Goal: Task Accomplishment & Management: Manage account settings

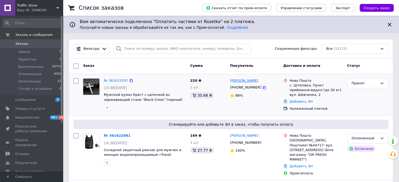
click at [246, 82] on link "[PERSON_NAME]" at bounding box center [244, 80] width 28 height 5
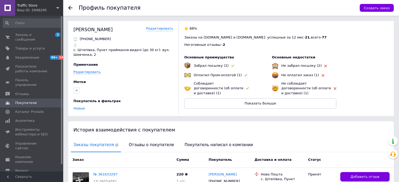
scroll to position [26, 0]
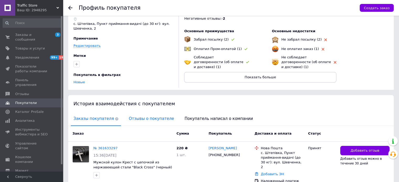
click at [144, 119] on span "Отзывы о покупателе" at bounding box center [151, 118] width 50 height 13
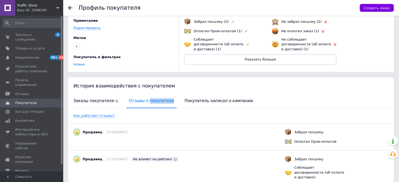
scroll to position [0, 0]
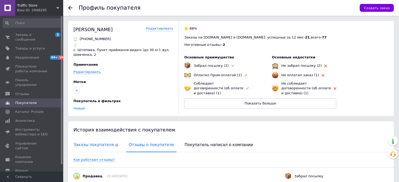
click at [96, 143] on span "Заказы покупателя" at bounding box center [96, 144] width 50 height 13
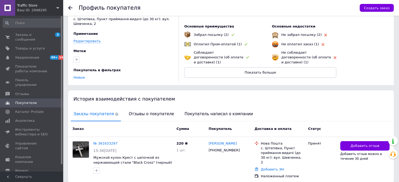
scroll to position [48, 0]
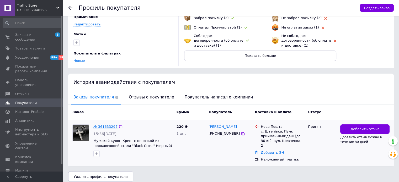
click at [106, 127] on link "№ 361633297" at bounding box center [105, 127] width 24 height 4
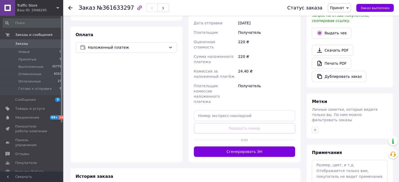
scroll to position [183, 0]
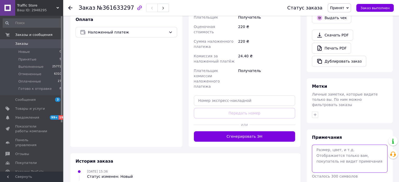
drag, startPoint x: 330, startPoint y: 130, endPoint x: 326, endPoint y: 116, distance: 14.3
click at [330, 145] on textarea at bounding box center [350, 159] width 76 height 28
type textarea "ок2!"
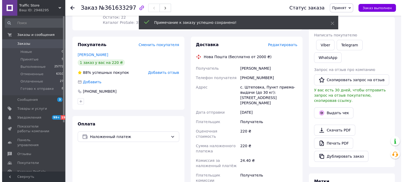
scroll to position [52, 0]
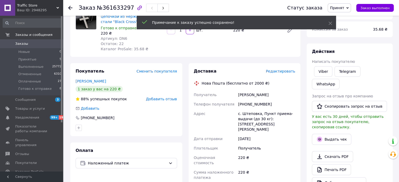
click at [284, 70] on span "Редактировать" at bounding box center [280, 71] width 29 height 4
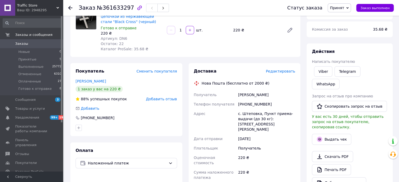
click at [286, 70] on span "Редактировать" at bounding box center [280, 71] width 29 height 4
click at [280, 73] on span "Редактировать" at bounding box center [280, 71] width 29 height 4
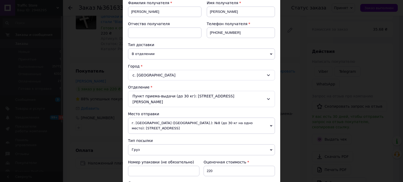
scroll to position [210, 0]
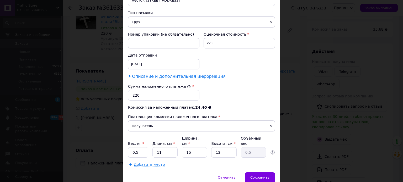
click at [199, 74] on span "Описание и дополнительная информация" at bounding box center [179, 76] width 94 height 5
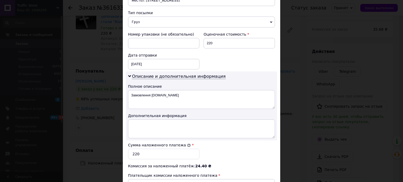
click at [203, 82] on div "Описание и дополнительная информация Полное описание Замовлення Prom.ua Дополни…" at bounding box center [201, 106] width 151 height 69
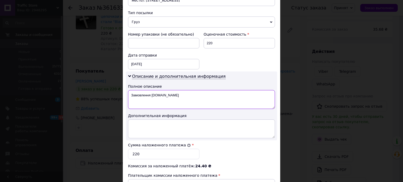
click at [209, 95] on textarea "Замовлення [DOMAIN_NAME]" at bounding box center [201, 99] width 147 height 19
type textarea "З"
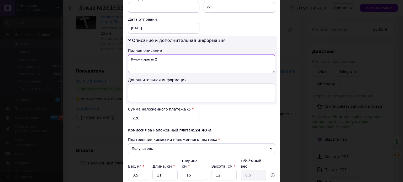
scroll to position [280, 0]
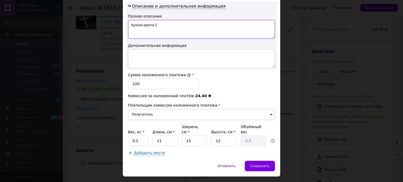
type textarea "Кулони хрести 2"
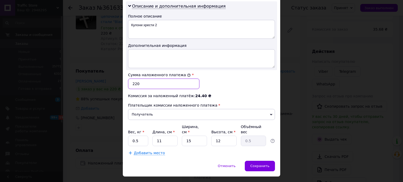
click at [136, 79] on input "220" at bounding box center [163, 84] width 71 height 10
type input "440"
click at [265, 164] on span "Сохранить" at bounding box center [259, 166] width 19 height 4
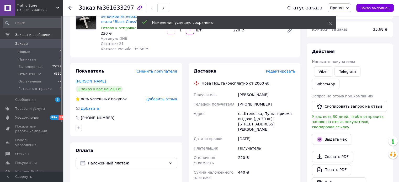
click at [286, 71] on span "Редактировать" at bounding box center [280, 71] width 29 height 4
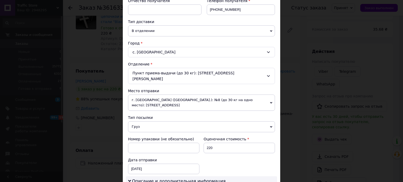
scroll to position [157, 0]
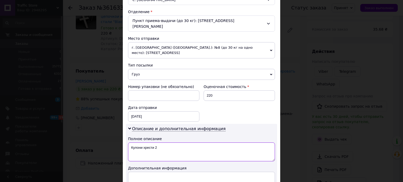
click at [162, 143] on textarea "Кулони хрести 2" at bounding box center [201, 152] width 147 height 19
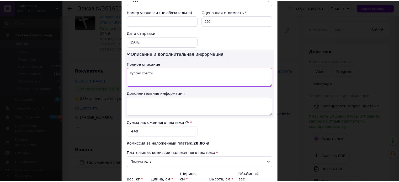
scroll to position [280, 0]
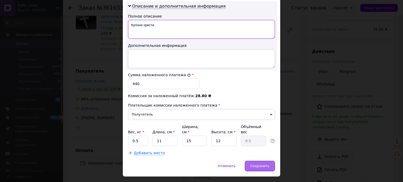
type textarea "Кулони хрести"
click at [258, 164] on span "Сохранить" at bounding box center [259, 166] width 19 height 4
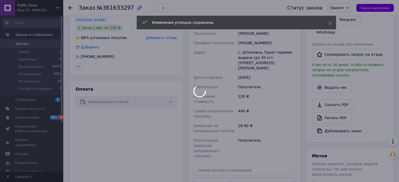
scroll to position [183, 0]
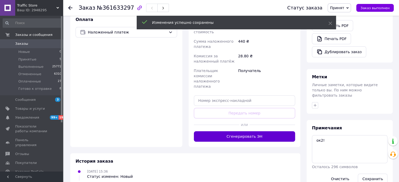
click at [250, 131] on button "Сгенерировать ЭН" at bounding box center [244, 136] width 101 height 10
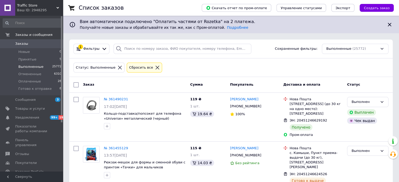
click at [155, 67] on icon at bounding box center [157, 67] width 5 height 5
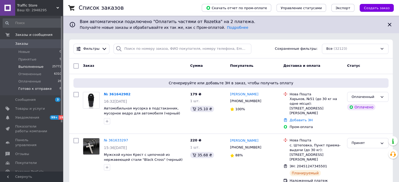
click at [37, 85] on li "Готово к отправке 8" at bounding box center [32, 90] width 65 height 10
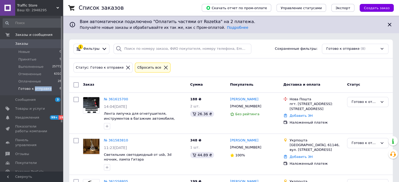
click at [36, 85] on li "Готово к отправке 8" at bounding box center [32, 90] width 65 height 10
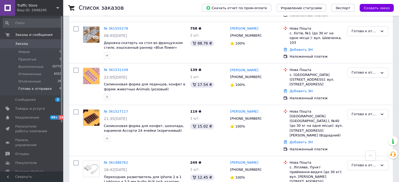
scroll to position [254, 0]
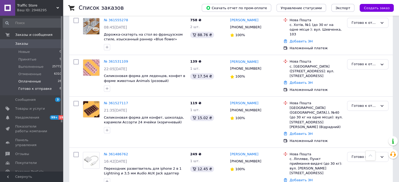
click at [43, 81] on li "Оплаченные 28" at bounding box center [32, 81] width 65 height 7
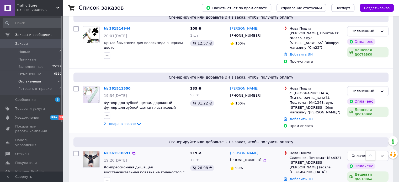
scroll to position [603, 0]
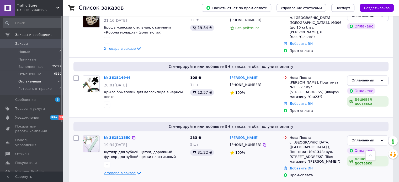
click at [124, 171] on span "2 товара в заказе" at bounding box center [120, 173] width 32 height 4
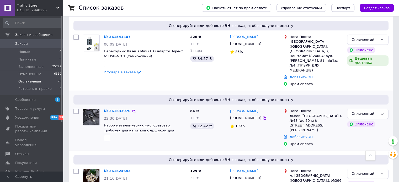
scroll to position [420, 0]
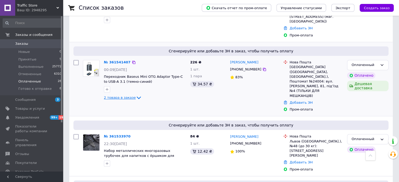
click at [123, 96] on span "2 товара в заказе" at bounding box center [120, 98] width 32 height 4
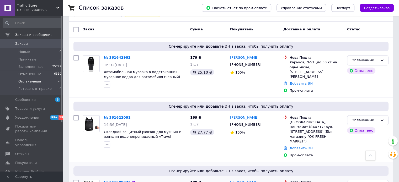
scroll to position [52, 0]
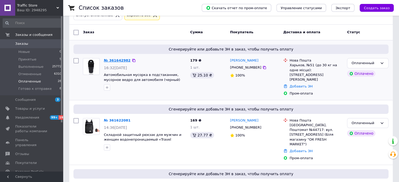
click at [117, 59] on link "№ 361642982" at bounding box center [117, 60] width 27 height 4
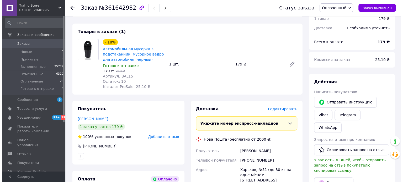
scroll to position [210, 0]
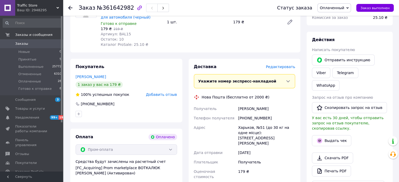
click at [283, 67] on span "Редактировать" at bounding box center [280, 67] width 29 height 4
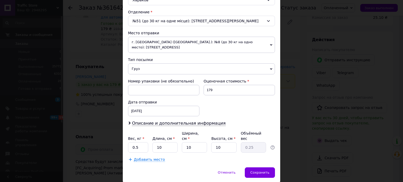
scroll to position [157, 0]
click at [182, 123] on span "Описание и дополнительная информация" at bounding box center [179, 123] width 94 height 5
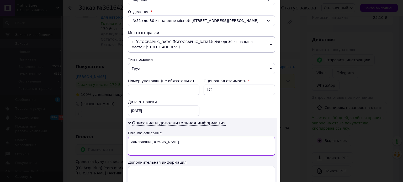
click at [204, 149] on textarea "Замовлення [DOMAIN_NAME]" at bounding box center [201, 146] width 147 height 19
type textarea "З"
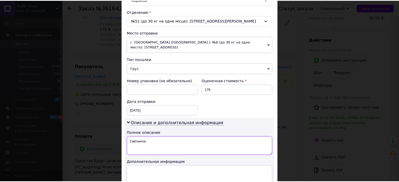
scroll to position [228, 0]
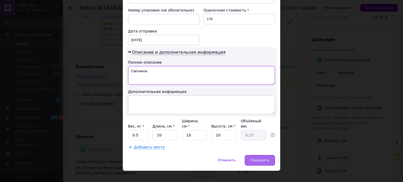
type textarea "Смітничок"
click at [268, 158] on span "Сохранить" at bounding box center [259, 160] width 19 height 4
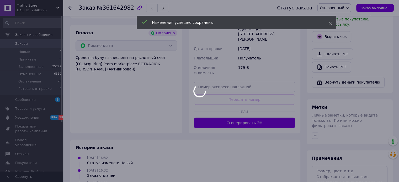
scroll to position [334, 0]
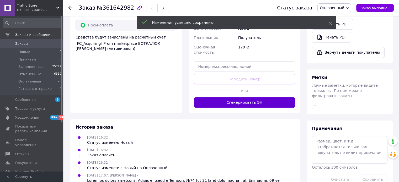
click at [263, 97] on button "Сгенерировать ЭН" at bounding box center [244, 102] width 101 height 10
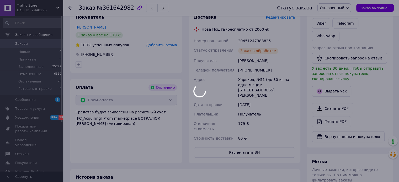
scroll to position [177, 0]
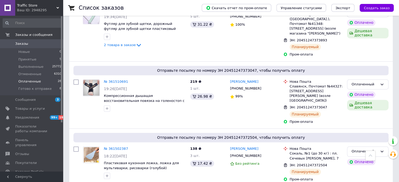
scroll to position [787, 0]
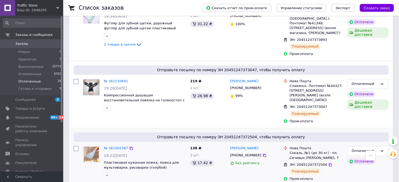
click at [78, 146] on input "checkbox" at bounding box center [75, 148] width 5 height 5
click at [77, 146] on input "checkbox" at bounding box center [75, 148] width 5 height 5
checkbox input "true"
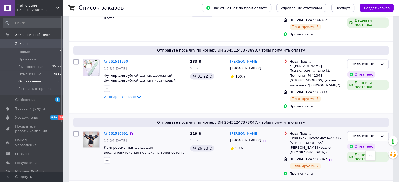
click at [78, 131] on input "checkbox" at bounding box center [75, 133] width 5 height 5
checkbox input "true"
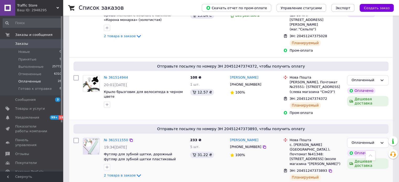
click at [76, 138] on input "checkbox" at bounding box center [75, 140] width 5 height 5
checkbox input "true"
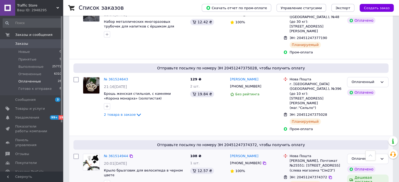
click at [75, 154] on input "checkbox" at bounding box center [75, 156] width 5 height 5
checkbox input "true"
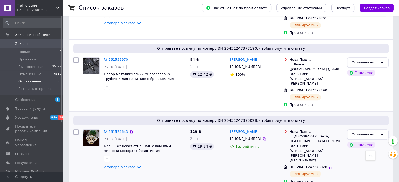
drag, startPoint x: 76, startPoint y: 88, endPoint x: 77, endPoint y: 91, distance: 3.3
click at [76, 130] on input "checkbox" at bounding box center [75, 132] width 5 height 5
checkbox input "true"
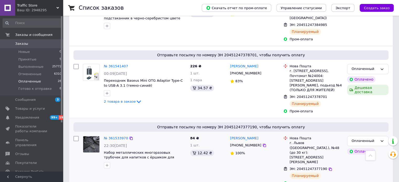
click at [77, 136] on input "checkbox" at bounding box center [75, 138] width 5 height 5
checkbox input "true"
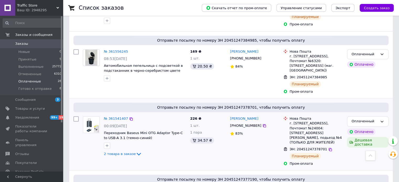
click at [76, 116] on input "checkbox" at bounding box center [75, 118] width 5 height 5
checkbox input "true"
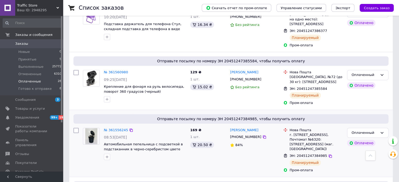
click at [77, 128] on input "checkbox" at bounding box center [75, 130] width 5 height 5
checkbox input "true"
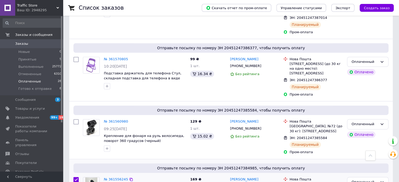
scroll to position [262, 0]
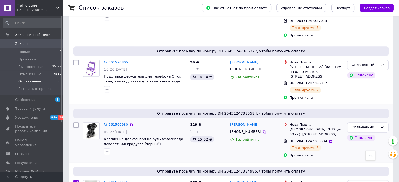
click at [78, 122] on input "checkbox" at bounding box center [75, 124] width 5 height 5
checkbox input "true"
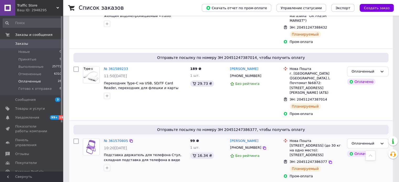
click at [76, 139] on input "checkbox" at bounding box center [75, 141] width 5 height 5
checkbox input "true"
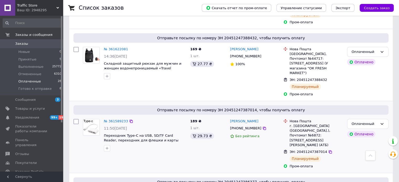
click at [78, 119] on input "checkbox" at bounding box center [75, 121] width 5 height 5
checkbox input "true"
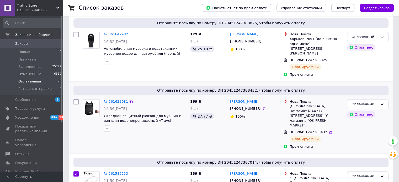
click at [76, 99] on input "checkbox" at bounding box center [75, 101] width 5 height 5
checkbox input "true"
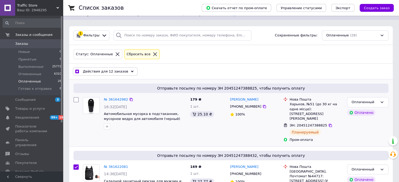
scroll to position [0, 0]
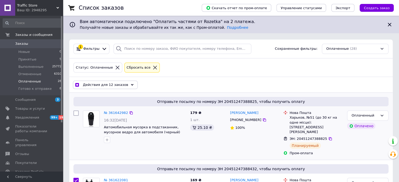
click at [76, 113] on input "checkbox" at bounding box center [75, 113] width 5 height 5
checkbox input "true"
click at [108, 87] on div "Действия для 13 заказов" at bounding box center [105, 85] width 65 height 8
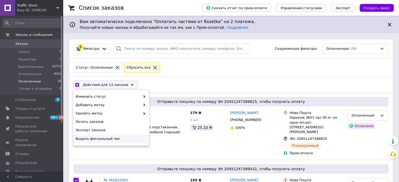
click at [106, 138] on span "Выдать фискальный чек" at bounding box center [111, 139] width 70 height 5
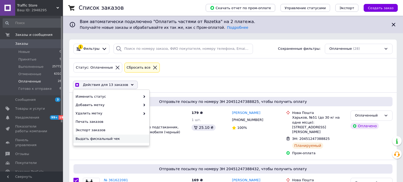
checkbox input "true"
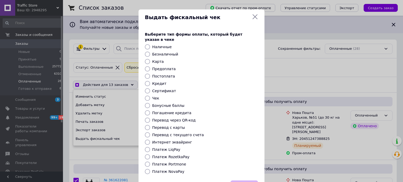
click at [175, 155] on label "Платеж RozetkaPay" at bounding box center [170, 157] width 37 height 4
click at [150, 154] on input "Платеж RozetkaPay" at bounding box center [147, 156] width 5 height 5
radio input "true"
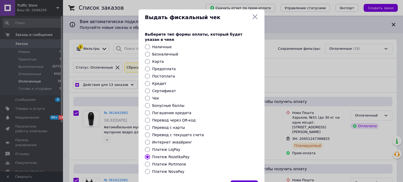
checkbox input "true"
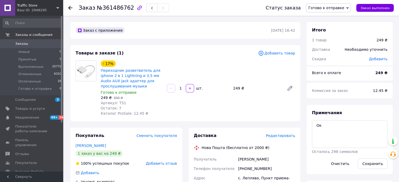
click at [279, 134] on span "Редактировать" at bounding box center [280, 136] width 29 height 4
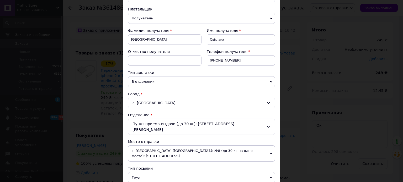
scroll to position [184, 0]
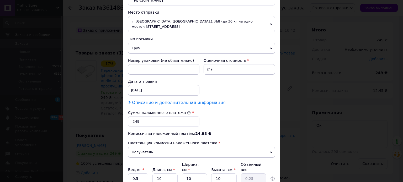
click at [204, 100] on span "Описание и дополнительная информация" at bounding box center [179, 102] width 94 height 5
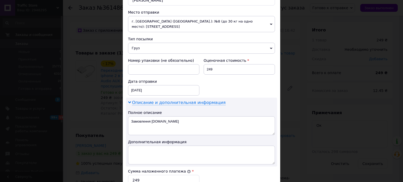
click at [206, 99] on div "Описание и дополнительная информация Полное описание Замовлення Prom.ua Дополни…" at bounding box center [201, 132] width 151 height 69
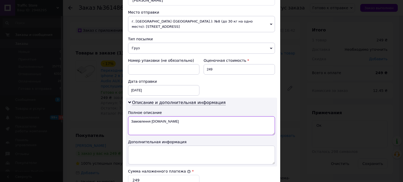
click at [200, 119] on textarea "Замовлення Prom.ua" at bounding box center [201, 125] width 147 height 19
type textarea "З"
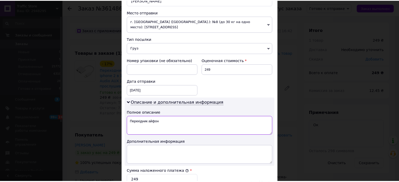
scroll to position [280, 0]
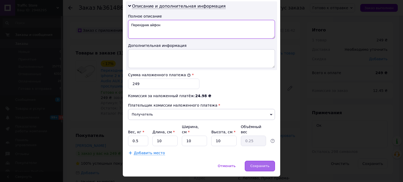
type textarea "Перехідник айфон"
click at [253, 164] on span "Сохранить" at bounding box center [259, 166] width 19 height 4
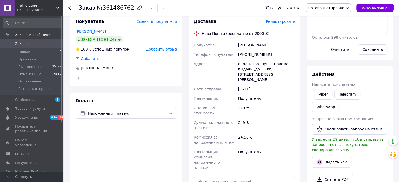
scroll to position [157, 0]
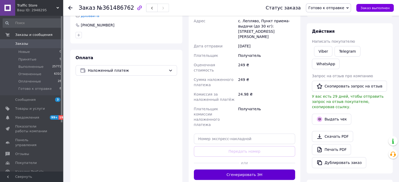
click at [262, 170] on button "Сгенерировать ЭН" at bounding box center [244, 175] width 101 height 10
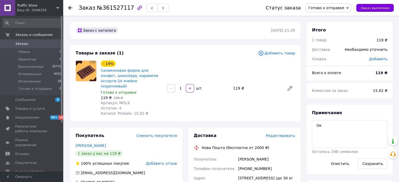
click at [290, 134] on span "Редактировать" at bounding box center [280, 136] width 29 height 4
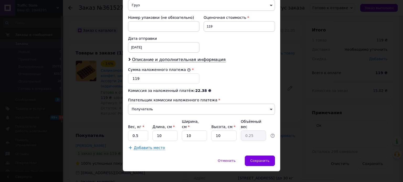
scroll to position [221, 0]
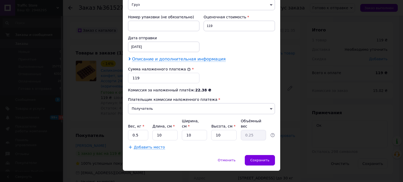
click at [197, 59] on span "Описание и дополнительная информация" at bounding box center [179, 59] width 94 height 5
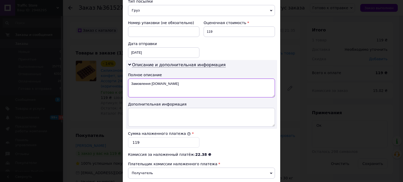
click at [210, 88] on textarea "Замовлення [DOMAIN_NAME]" at bounding box center [201, 88] width 147 height 19
type textarea "З"
click at [144, 79] on textarea "Форма аворті" at bounding box center [201, 88] width 147 height 19
click at [145, 79] on textarea "Форма аворті" at bounding box center [201, 88] width 147 height 19
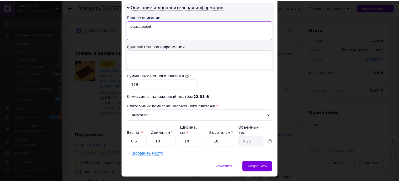
scroll to position [280, 0]
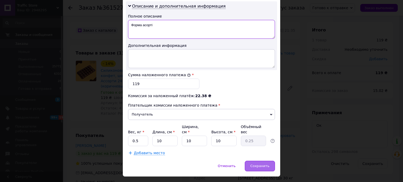
type textarea "Форма асорті"
click at [268, 161] on div "Сохранить" at bounding box center [260, 166] width 30 height 10
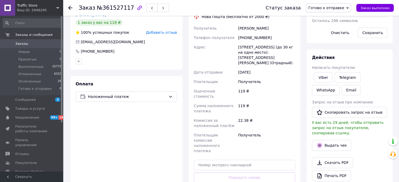
scroll to position [210, 0]
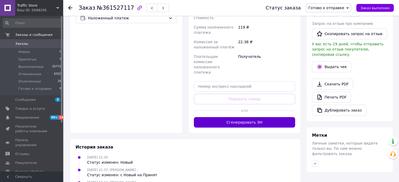
click at [257, 117] on button "Сгенерировать ЭН" at bounding box center [244, 122] width 101 height 10
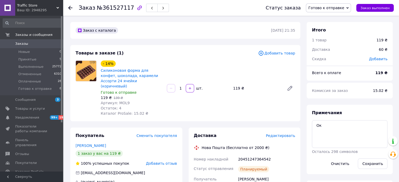
scroll to position [0, 0]
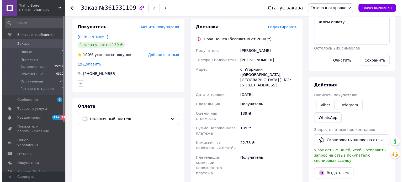
scroll to position [79, 0]
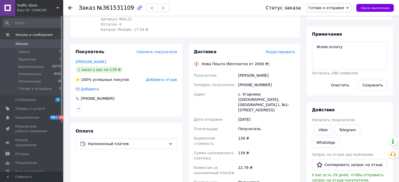
click at [284, 54] on span "Редактировать" at bounding box center [280, 52] width 29 height 4
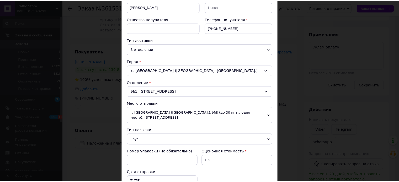
scroll to position [184, 0]
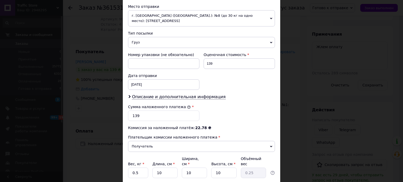
click at [340, 120] on div "× Редактирование доставки Способ доставки Нова Пошта (бесплатно от 2000 ₴) Плат…" at bounding box center [201, 91] width 403 height 182
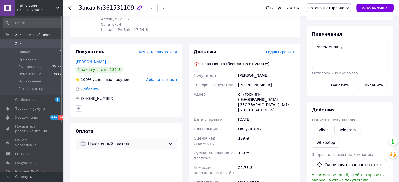
click at [136, 144] on span "Наложенный платеж" at bounding box center [127, 144] width 78 height 6
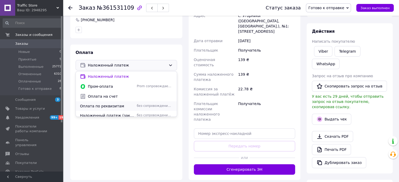
click at [114, 108] on span "Оплата по реквизитам" at bounding box center [107, 106] width 55 height 5
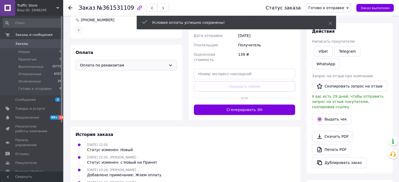
click at [137, 68] on span "Оплата по реквизитам" at bounding box center [123, 65] width 86 height 6
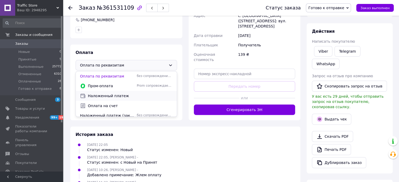
scroll to position [4, 0]
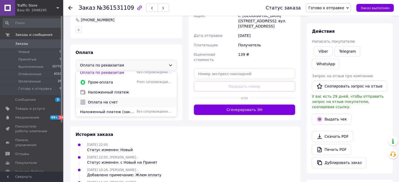
click at [120, 104] on span "Оплата на счет" at bounding box center [130, 102] width 85 height 5
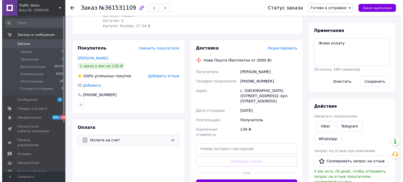
scroll to position [26, 0]
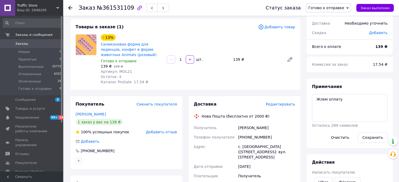
click at [280, 103] on span "Редактировать" at bounding box center [280, 104] width 29 height 4
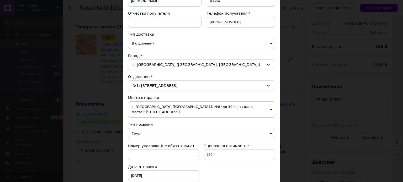
scroll to position [179, 0]
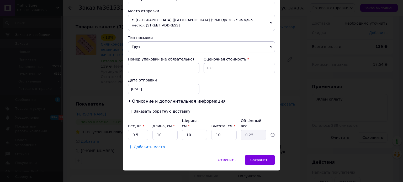
click at [194, 103] on div "Плательщик Получатель Отправитель Фамилия получателя Стасюк Имя получателя Іван…" at bounding box center [201, 15] width 147 height 268
click at [210, 124] on div "Вес, кг * 0.5 Длина, см * 10 Ширина, см * 10 Высота, см * 10 Объёмный вес 0.25" at bounding box center [201, 129] width 147 height 22
click at [206, 101] on span "Описание и дополнительная информация" at bounding box center [179, 101] width 94 height 5
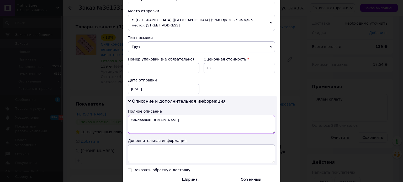
click at [210, 120] on textarea "Замовлення [DOMAIN_NAME]" at bounding box center [201, 124] width 147 height 19
type textarea "З"
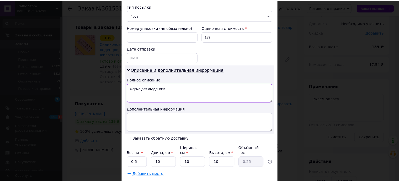
scroll to position [238, 0]
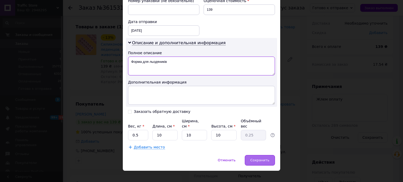
type textarea "Форма для льодяників"
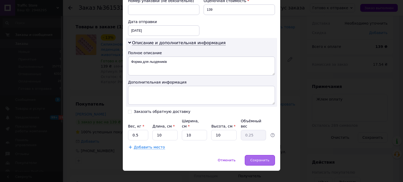
click at [263, 158] on span "Сохранить" at bounding box center [259, 160] width 19 height 4
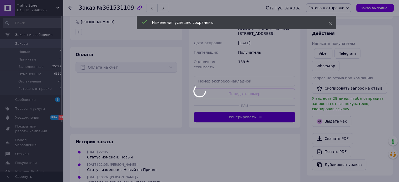
scroll to position [157, 0]
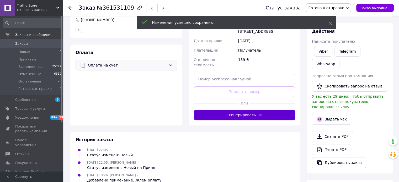
click at [249, 110] on button "Сгенерировать ЭН" at bounding box center [244, 115] width 101 height 10
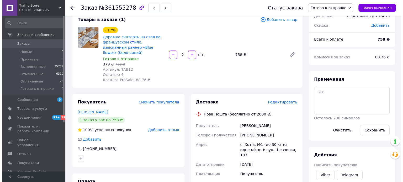
scroll to position [65, 0]
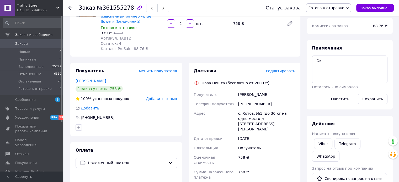
click at [283, 69] on span "Редактировать" at bounding box center [280, 71] width 29 height 4
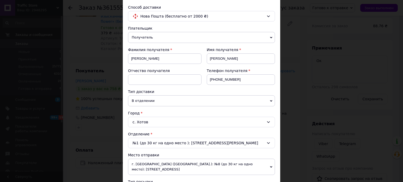
scroll to position [184, 0]
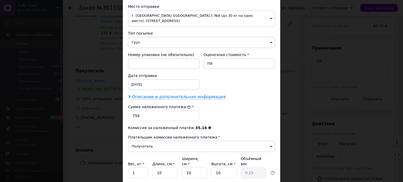
click at [183, 99] on span "Описание и дополнительная информация" at bounding box center [179, 96] width 94 height 5
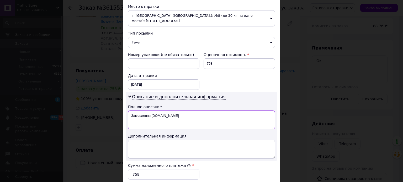
click at [203, 122] on textarea "Замовлення [DOMAIN_NAME]" at bounding box center [201, 120] width 147 height 19
type textarea "З"
type textarea "П"
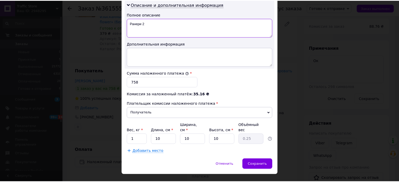
scroll to position [280, 0]
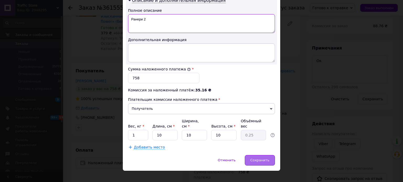
type textarea "Ранери 2"
click at [256, 155] on div "Сохранить" at bounding box center [260, 160] width 30 height 10
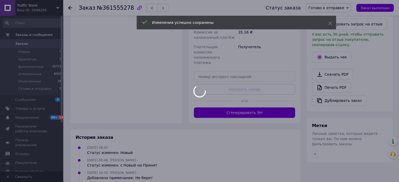
scroll to position [222, 0]
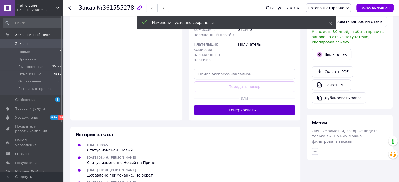
click at [253, 105] on button "Сгенерировать ЭН" at bounding box center [244, 110] width 101 height 10
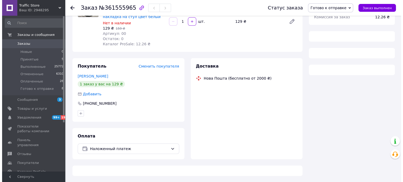
scroll to position [65, 0]
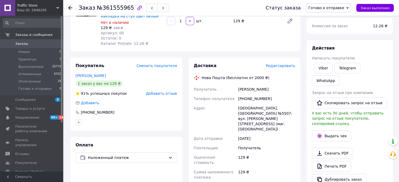
click at [286, 64] on span "Редактировать" at bounding box center [280, 66] width 29 height 4
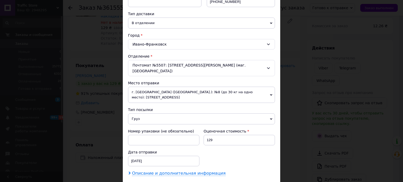
scroll to position [184, 0]
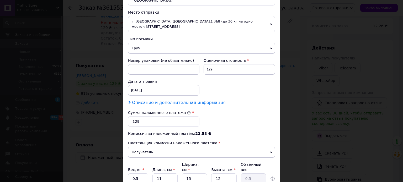
click at [196, 100] on span "Описание и дополнительная информация" at bounding box center [179, 102] width 94 height 5
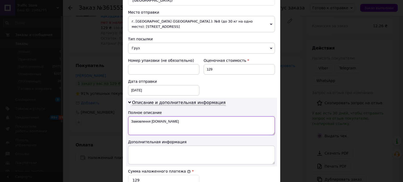
click at [202, 116] on textarea "Замовлення [DOMAIN_NAME]" at bounding box center [201, 125] width 147 height 19
type textarea "З"
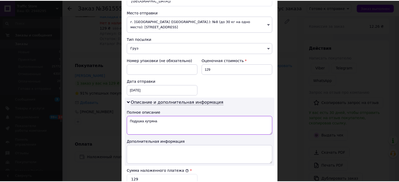
scroll to position [280, 0]
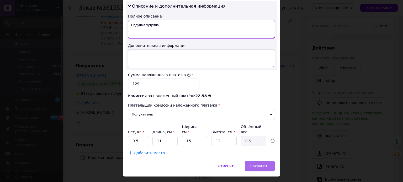
type textarea "Подушка хутряна"
click at [265, 164] on span "Сохранить" at bounding box center [259, 166] width 19 height 4
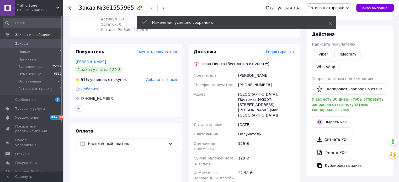
scroll to position [184, 0]
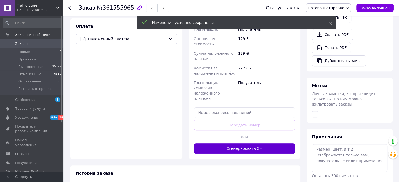
click at [247, 143] on button "Сгенерировать ЭН" at bounding box center [244, 148] width 101 height 10
click at [247, 124] on div "Доставка Редактировать Нова Пошта (бесплатно от 2000 ₴) Получатель Шроль Ирина …" at bounding box center [244, 49] width 101 height 210
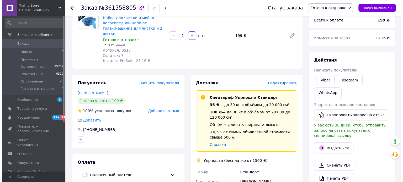
scroll to position [52, 0]
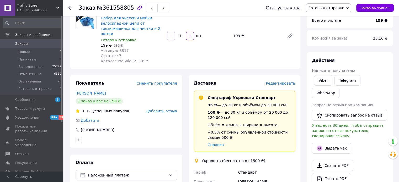
click at [285, 85] on span "Редактировать" at bounding box center [280, 83] width 29 height 4
click at [288, 84] on span "Редактировать" at bounding box center [280, 83] width 29 height 4
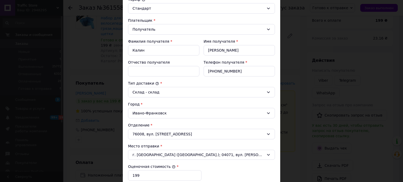
scroll to position [157, 0]
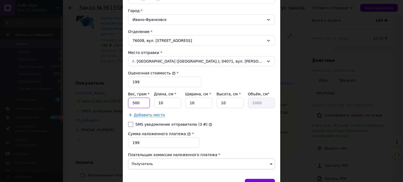
click at [147, 101] on input "500" at bounding box center [139, 103] width 22 height 10
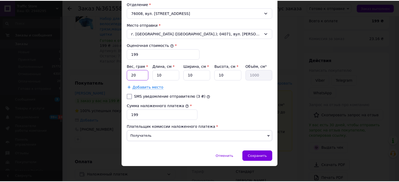
scroll to position [187, 0]
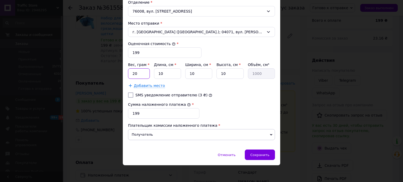
type input "20"
click at [266, 160] on div "Отменить   Сохранить" at bounding box center [201, 158] width 157 height 16
click at [265, 154] on span "Сохранить" at bounding box center [259, 155] width 19 height 4
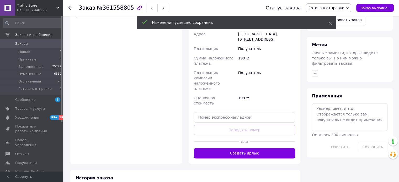
scroll to position [236, 0]
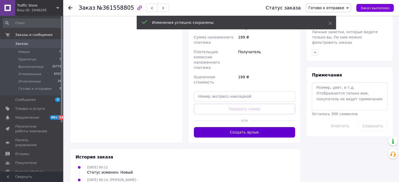
click at [257, 127] on button "Создать ярлык" at bounding box center [244, 132] width 101 height 10
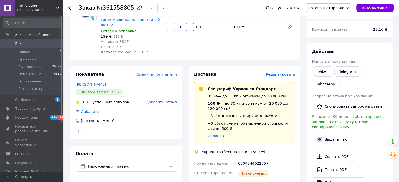
scroll to position [52, 0]
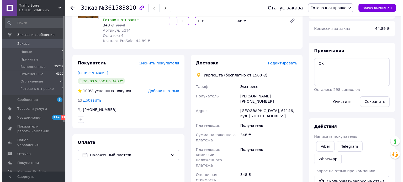
scroll to position [79, 0]
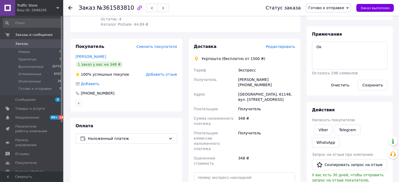
click at [287, 48] on span "Редактировать" at bounding box center [280, 47] width 29 height 4
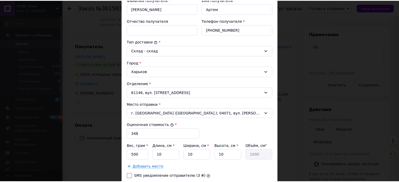
scroll to position [184, 0]
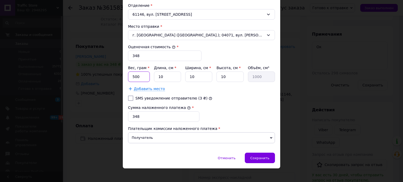
click at [145, 77] on input "500" at bounding box center [139, 77] width 22 height 10
type input "20"
click at [255, 154] on div "Сохранить" at bounding box center [260, 158] width 30 height 10
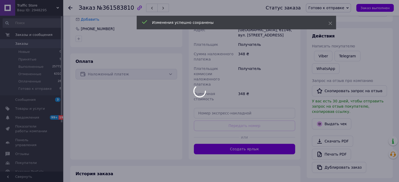
scroll to position [181, 0]
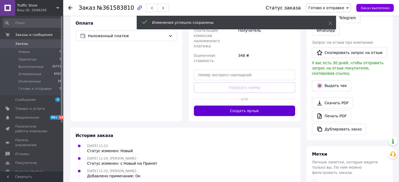
click at [257, 106] on button "Создать ярлык" at bounding box center [244, 111] width 101 height 10
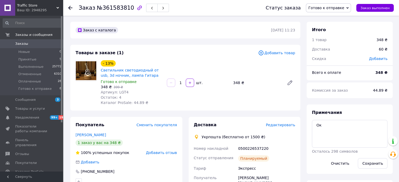
scroll to position [0, 0]
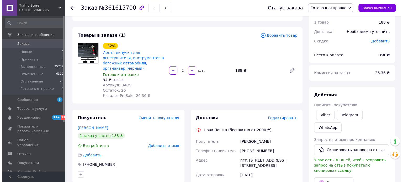
scroll to position [26, 0]
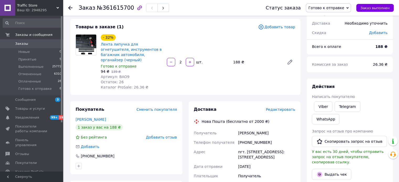
click at [283, 108] on span "Редактировать" at bounding box center [280, 110] width 29 height 4
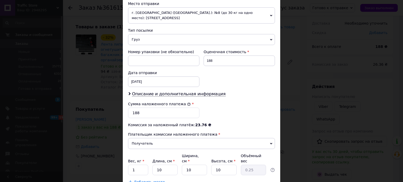
scroll to position [210, 0]
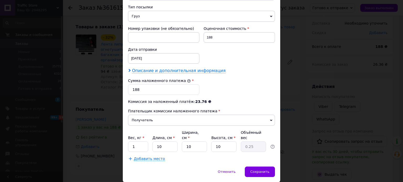
click at [196, 72] on span "Описание и дополнительная информация" at bounding box center [179, 70] width 94 height 5
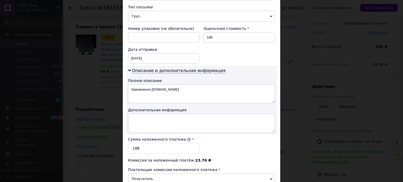
click at [200, 102] on div "Описание и дополнительная информация Полное описание Замовлення Prom.ua Дополни…" at bounding box center [201, 100] width 151 height 69
click at [200, 99] on textarea "Замовлення [DOMAIN_NAME]" at bounding box center [201, 93] width 147 height 19
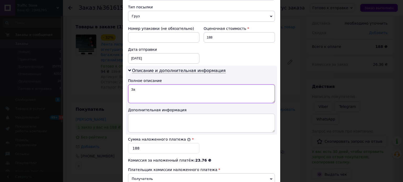
type textarea "З"
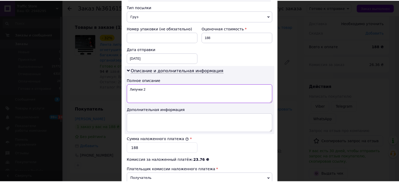
scroll to position [280, 0]
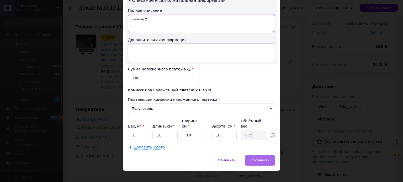
type textarea "Липучки 2"
click at [262, 158] on span "Сохранить" at bounding box center [259, 160] width 19 height 4
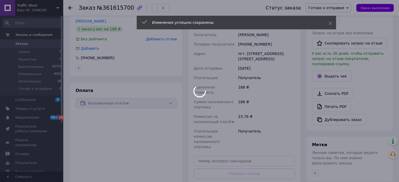
scroll to position [131, 0]
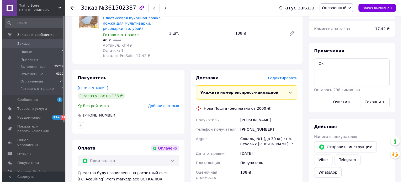
scroll to position [236, 0]
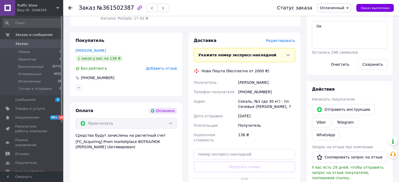
click at [276, 43] on span "Редактировать" at bounding box center [280, 41] width 29 height 4
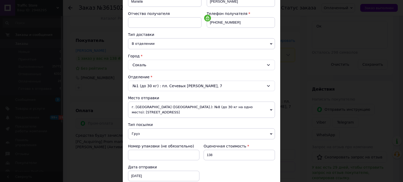
scroll to position [170, 0]
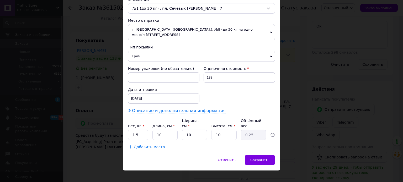
click at [207, 108] on span "Описание и дополнительная информация" at bounding box center [179, 110] width 94 height 5
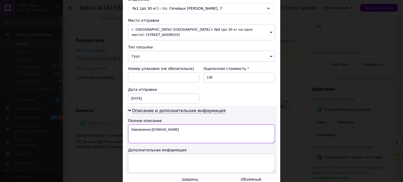
drag, startPoint x: 208, startPoint y: 114, endPoint x: 209, endPoint y: 128, distance: 14.5
click at [209, 128] on textarea "Замовлення [DOMAIN_NAME]" at bounding box center [201, 134] width 147 height 19
type textarea "З"
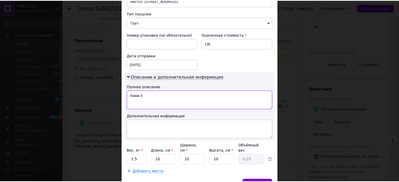
scroll to position [228, 0]
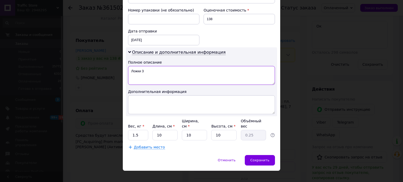
type textarea "Ложки 3"
click at [134, 130] on input "1.5" at bounding box center [138, 135] width 20 height 10
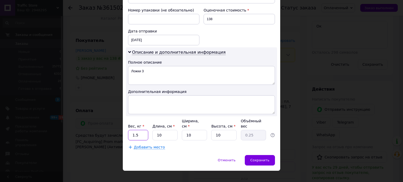
click at [134, 130] on input "1.5" at bounding box center [138, 135] width 20 height 10
click at [132, 130] on input "1.5" at bounding box center [138, 135] width 20 height 10
type input "0.5"
click at [264, 158] on span "Сохранить" at bounding box center [259, 160] width 19 height 4
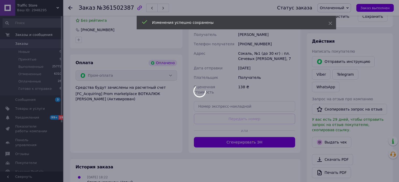
scroll to position [341, 0]
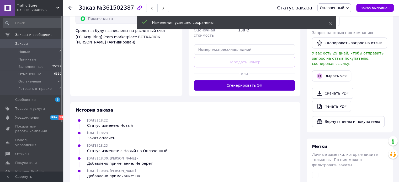
click at [251, 84] on button "Сгенерировать ЭН" at bounding box center [244, 85] width 101 height 10
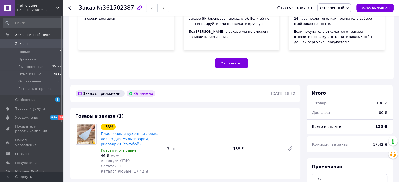
scroll to position [52, 0]
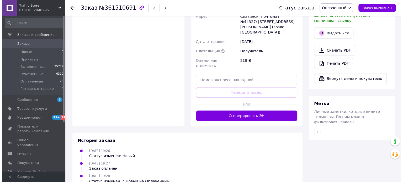
scroll to position [236, 0]
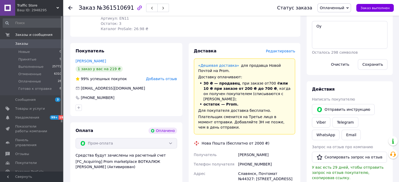
click at [283, 48] on div "Доставка Редактировать" at bounding box center [244, 51] width 101 height 6
click at [285, 49] on span "Редактировать" at bounding box center [280, 51] width 29 height 4
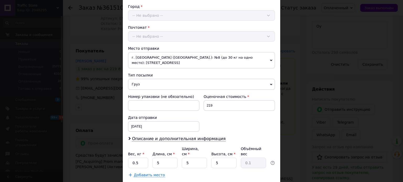
scroll to position [170, 0]
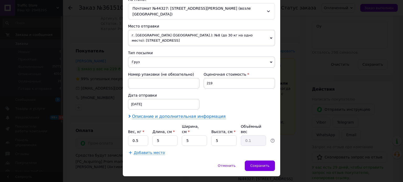
click at [193, 114] on span "Описание и дополнительная информация" at bounding box center [179, 116] width 94 height 5
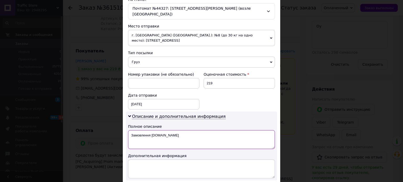
click at [206, 130] on textarea "Замовлення [DOMAIN_NAME]" at bounding box center [201, 139] width 147 height 19
type textarea "З"
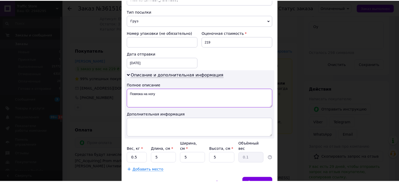
scroll to position [228, 0]
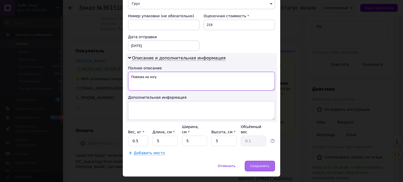
type textarea "Повязка на ногу"
click at [263, 164] on span "Сохранить" at bounding box center [259, 166] width 19 height 4
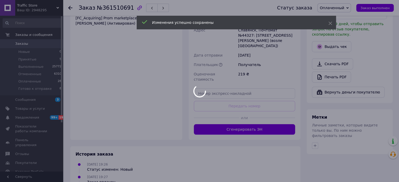
scroll to position [393, 0]
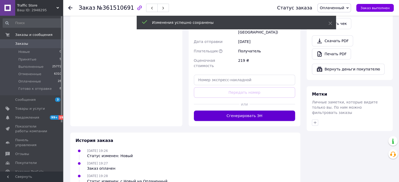
click at [251, 111] on button "Сгенерировать ЭН" at bounding box center [244, 116] width 101 height 10
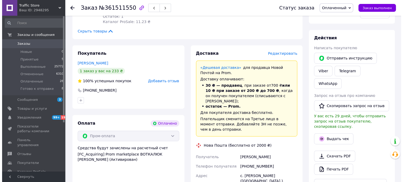
scroll to position [288, 0]
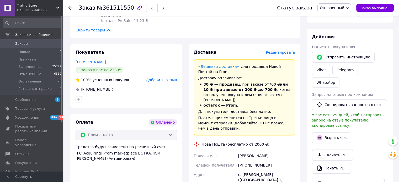
click at [282, 50] on span "Редактировать" at bounding box center [280, 52] width 29 height 4
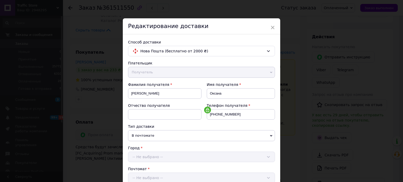
scroll to position [170, 0]
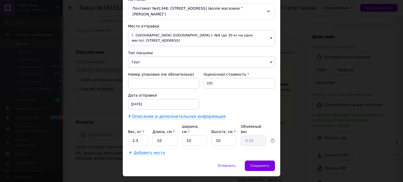
click at [195, 114] on span "Описание и дополнительная информация" at bounding box center [179, 116] width 94 height 5
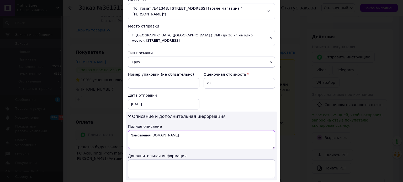
click at [204, 132] on textarea "Замовлення [DOMAIN_NAME]" at bounding box center [201, 139] width 147 height 19
type textarea "З"
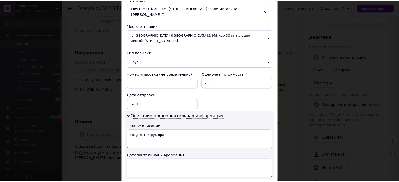
scroll to position [228, 0]
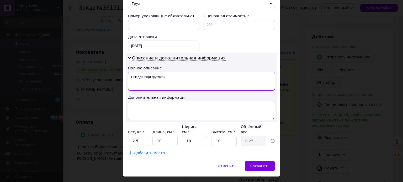
type textarea "Ніж для піци футляри"
click at [132, 136] on input "2.5" at bounding box center [138, 141] width 20 height 10
type input "2"
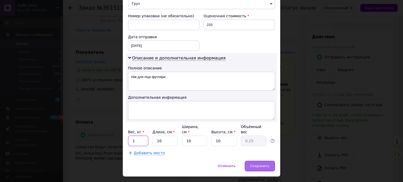
type input "1"
click at [267, 164] on span "Сохранить" at bounding box center [259, 166] width 19 height 4
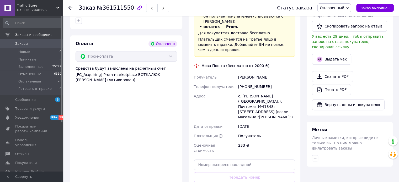
scroll to position [446, 0]
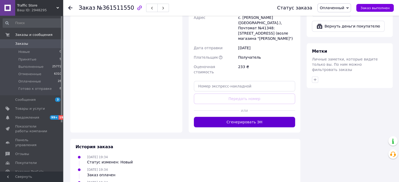
click at [248, 117] on button "Сгенерировать ЭН" at bounding box center [244, 122] width 101 height 10
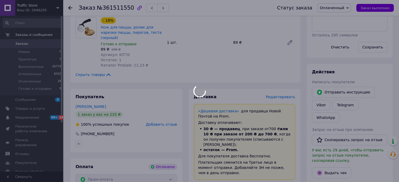
scroll to position [184, 0]
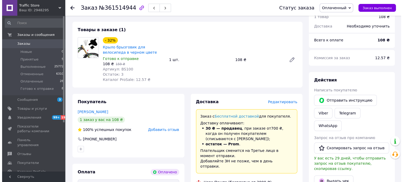
scroll to position [184, 0]
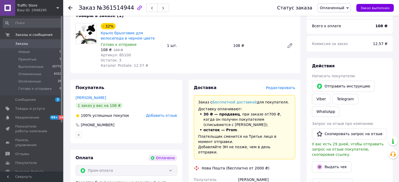
click at [287, 88] on span "Редактировать" at bounding box center [280, 88] width 29 height 4
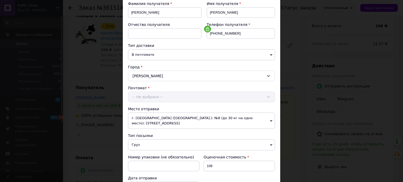
scroll to position [170, 0]
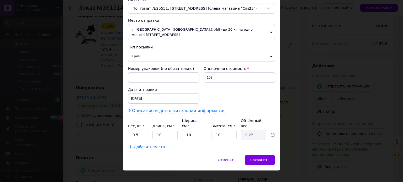
click at [202, 109] on span "Описание и дополнительная информация" at bounding box center [179, 110] width 94 height 5
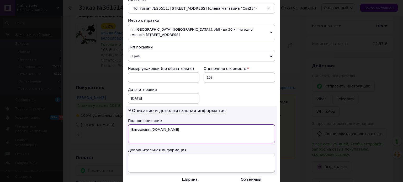
click at [211, 132] on textarea "Замовлення [DOMAIN_NAME]" at bounding box center [201, 134] width 147 height 19
type textarea "З"
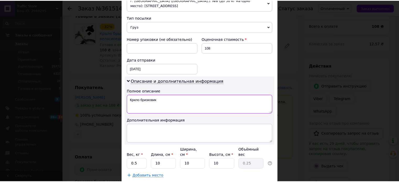
scroll to position [228, 0]
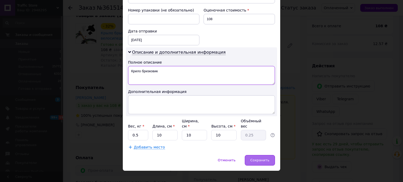
type textarea "Крило бризковик"
click at [261, 158] on span "Сохранить" at bounding box center [259, 160] width 19 height 4
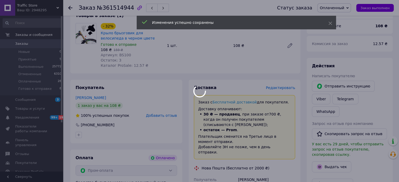
scroll to position [341, 0]
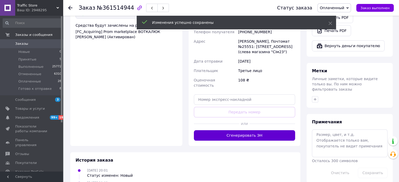
click at [251, 130] on button "Сгенерировать ЭН" at bounding box center [244, 135] width 101 height 10
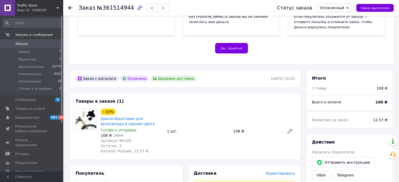
scroll to position [0, 0]
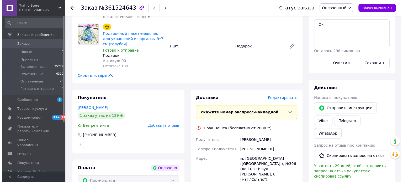
scroll to position [315, 0]
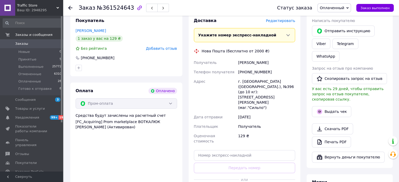
click at [287, 15] on div "Статус заказа Оплаченный Принят Выполнен [PERSON_NAME] к отправке Заказ выполнен" at bounding box center [329, 8] width 127 height 16
click at [287, 19] on span "Редактировать" at bounding box center [280, 21] width 29 height 4
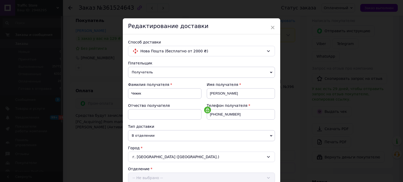
scroll to position [170, 0]
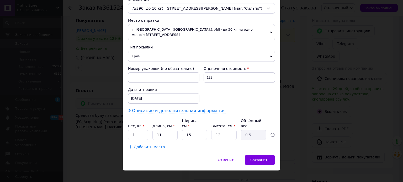
click at [191, 112] on span "Описание и дополнительная информация" at bounding box center [179, 110] width 94 height 5
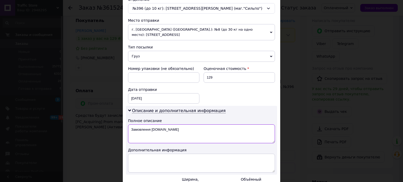
click at [203, 131] on textarea "Замовлення [DOMAIN_NAME]" at bounding box center [201, 134] width 147 height 19
type textarea "З"
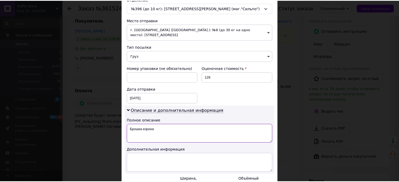
scroll to position [228, 0]
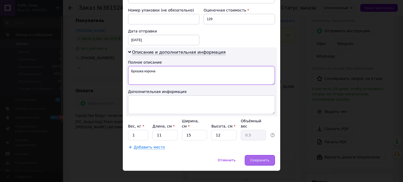
type textarea "Брошка корона"
click at [251, 155] on div "Сохранить" at bounding box center [260, 160] width 30 height 10
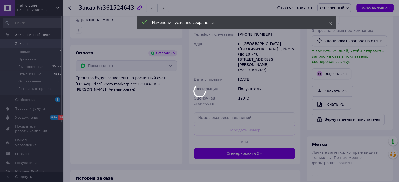
scroll to position [390, 0]
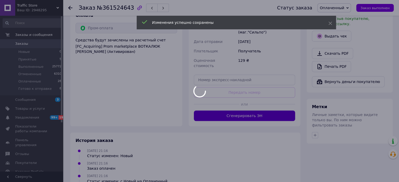
click at [251, 111] on button "Сгенерировать ЭН" at bounding box center [244, 116] width 101 height 10
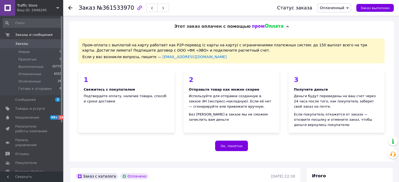
scroll to position [157, 0]
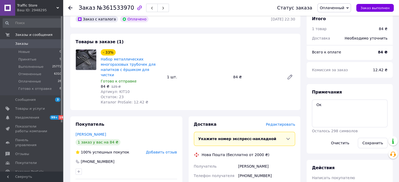
click at [286, 122] on span "Редактировать" at bounding box center [280, 124] width 29 height 4
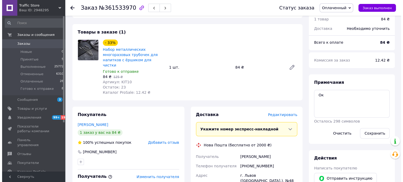
scroll to position [184, 0]
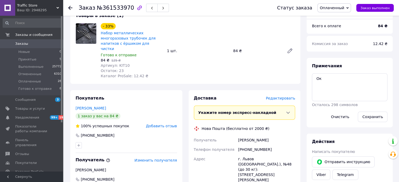
click at [288, 96] on span "Редактировать" at bounding box center [280, 98] width 29 height 4
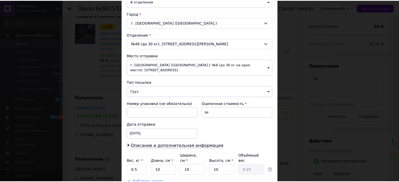
scroll to position [170, 0]
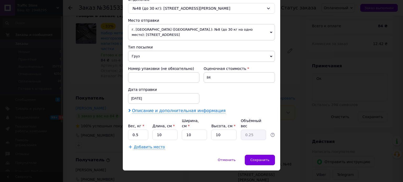
click at [177, 113] on span "Описание и дополнительная информация" at bounding box center [179, 110] width 94 height 5
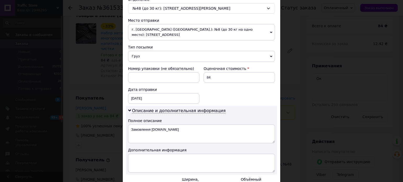
click at [318, 113] on div "× Редактирование доставки Способ доставки Нова Пошта (бесплатно от 2000 ₴) Плат…" at bounding box center [201, 91] width 403 height 182
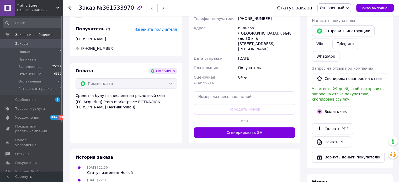
scroll to position [184, 0]
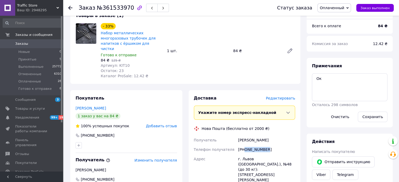
drag, startPoint x: 244, startPoint y: 145, endPoint x: 282, endPoint y: 149, distance: 38.2
click at [282, 149] on div "+380667871360" at bounding box center [266, 149] width 59 height 9
copy div "0667871360"
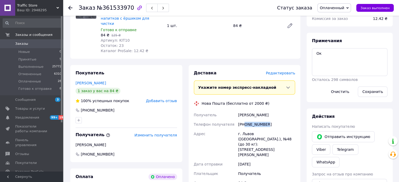
scroll to position [262, 0]
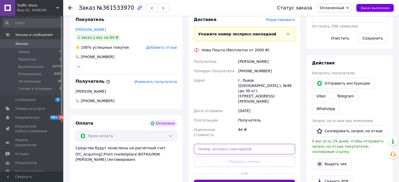
click at [222, 144] on input "text" at bounding box center [244, 149] width 101 height 10
paste input "20451247377190"
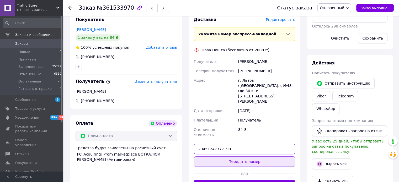
type input "20451247377190"
click at [240, 157] on button "Передать номер" at bounding box center [244, 162] width 101 height 10
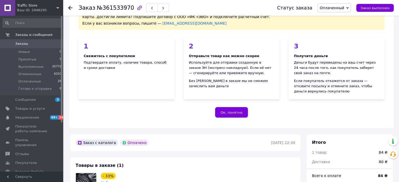
scroll to position [0, 0]
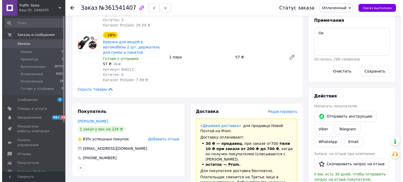
scroll to position [236, 0]
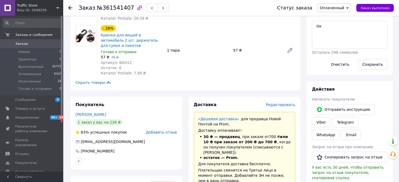
click at [276, 103] on span "Редактировать" at bounding box center [280, 105] width 29 height 4
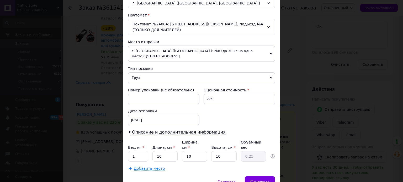
scroll to position [175, 0]
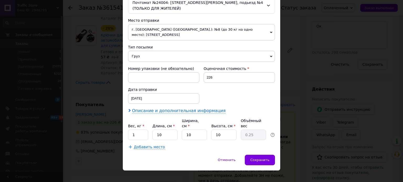
click at [182, 110] on span "Описание и дополнительная информация" at bounding box center [179, 110] width 94 height 5
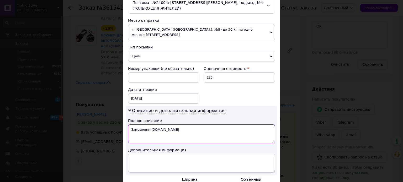
click at [185, 131] on textarea "Замовлення [DOMAIN_NAME]" at bounding box center [201, 134] width 147 height 19
type textarea "З"
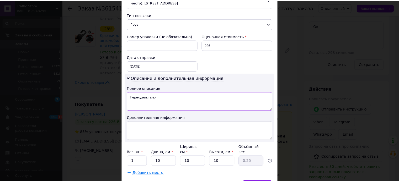
scroll to position [234, 0]
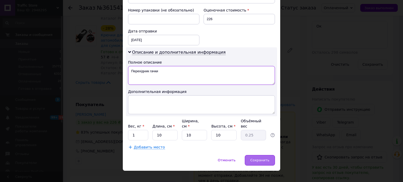
type textarea "Перехідник гачки"
click at [260, 155] on div "Сохранить" at bounding box center [260, 160] width 30 height 10
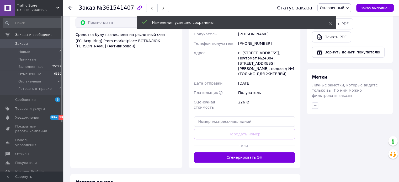
scroll to position [420, 0]
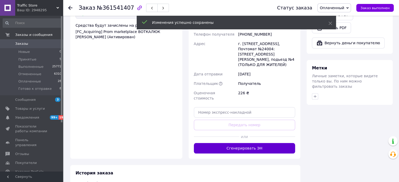
click at [248, 143] on button "Сгенерировать ЭН" at bounding box center [244, 148] width 101 height 10
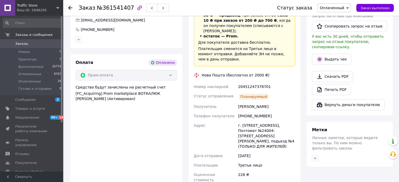
scroll to position [341, 0]
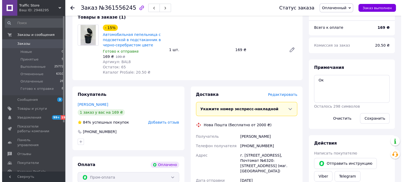
scroll to position [184, 0]
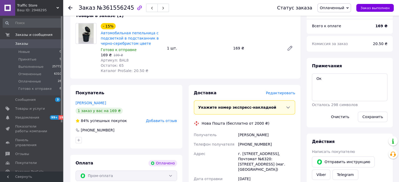
click at [284, 95] on span "Редактировать" at bounding box center [280, 93] width 29 height 4
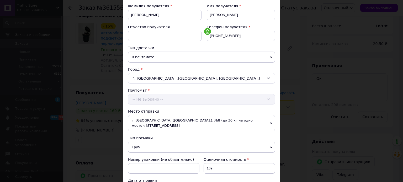
scroll to position [170, 0]
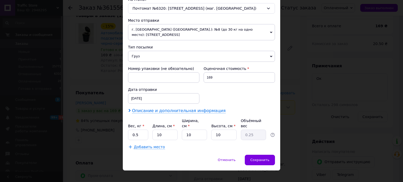
click at [180, 111] on span "Описание и дополнительная информация" at bounding box center [179, 110] width 94 height 5
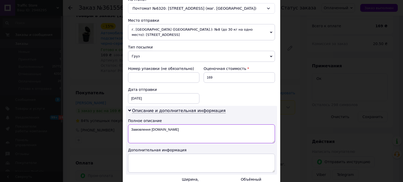
click at [196, 133] on textarea "Замовлення [DOMAIN_NAME]" at bounding box center [201, 134] width 147 height 19
type textarea "З"
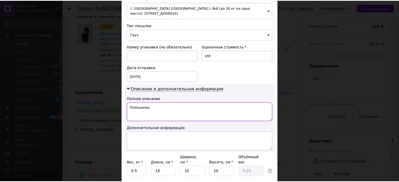
scroll to position [228, 0]
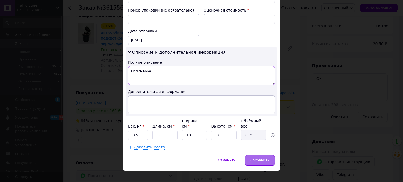
type textarea "Попільничка"
click at [263, 158] on span "Сохранить" at bounding box center [259, 160] width 19 height 4
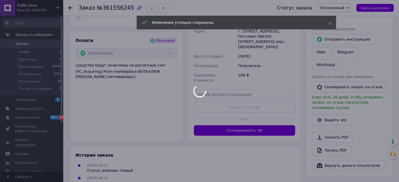
scroll to position [315, 0]
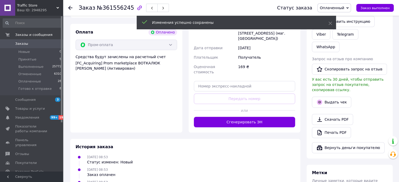
click at [230, 117] on button "Сгенерировать ЭН" at bounding box center [244, 122] width 101 height 10
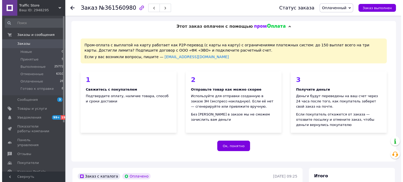
scroll to position [184, 0]
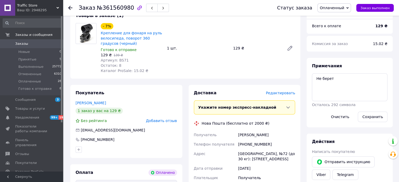
click at [290, 95] on span "Редактировать" at bounding box center [280, 93] width 29 height 4
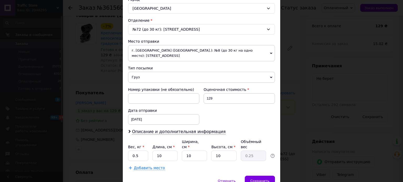
scroll to position [157, 0]
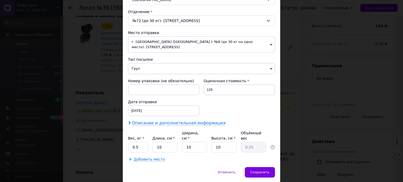
click at [203, 121] on span "Описание и дополнительная информация" at bounding box center [179, 123] width 94 height 5
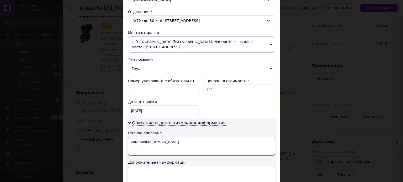
click at [205, 139] on textarea "Замовлення [DOMAIN_NAME]" at bounding box center [201, 146] width 147 height 19
type textarea "З"
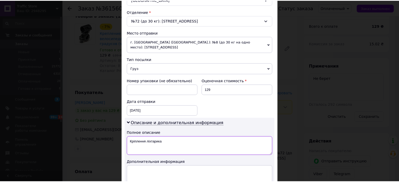
scroll to position [228, 0]
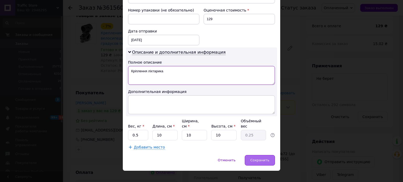
type textarea "Кріплення ліхтарика"
click at [258, 157] on div "Сохранить" at bounding box center [260, 160] width 30 height 10
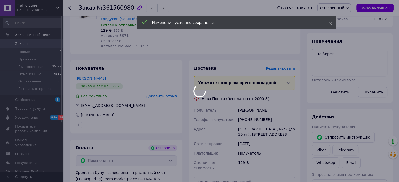
scroll to position [288, 0]
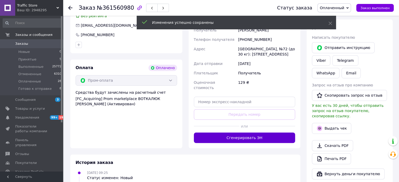
click at [246, 135] on button "Сгенерировать ЭН" at bounding box center [244, 138] width 101 height 10
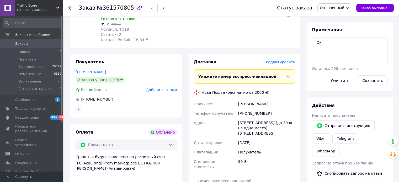
scroll to position [236, 0]
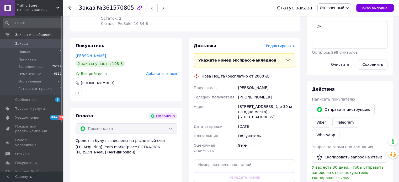
click at [84, 58] on div "Гбур Ігор" at bounding box center [126, 55] width 101 height 5
click at [84, 56] on link "Гбур Ігор" at bounding box center [91, 56] width 30 height 4
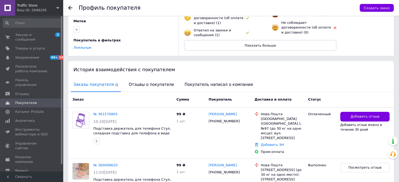
scroll to position [97, 0]
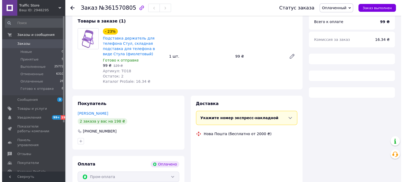
scroll to position [203, 0]
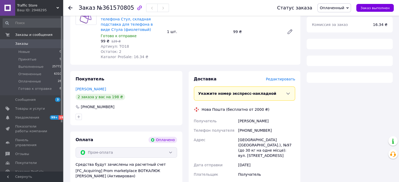
click at [284, 80] on span "Редактировать" at bounding box center [280, 79] width 29 height 4
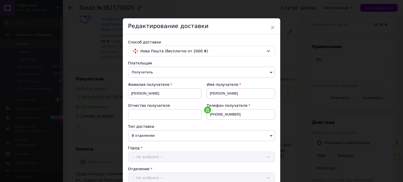
scroll to position [170, 0]
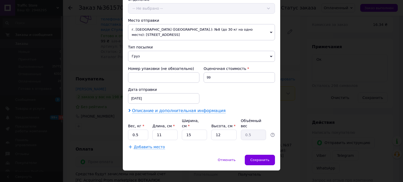
click at [200, 111] on span "Описание и дополнительная информация" at bounding box center [179, 110] width 94 height 5
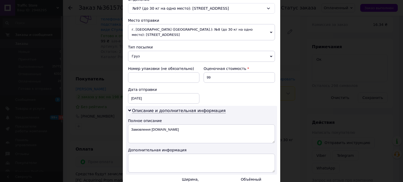
click at [197, 144] on div "Описание и дополнительная информация Полное описание Замовлення Prom.ua Дополни…" at bounding box center [201, 140] width 151 height 69
click at [199, 137] on textarea "Замовлення [DOMAIN_NAME]" at bounding box center [201, 134] width 147 height 19
type textarea "З"
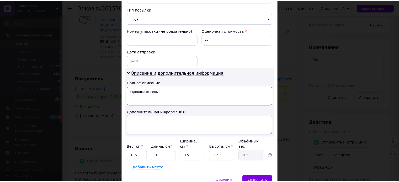
scroll to position [228, 0]
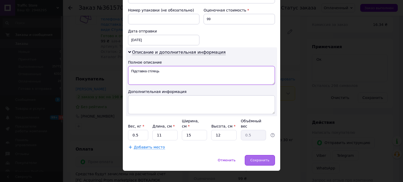
type textarea "Підставка стілець"
click at [251, 155] on div "Сохранить" at bounding box center [260, 160] width 30 height 10
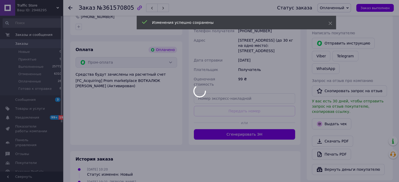
scroll to position [308, 0]
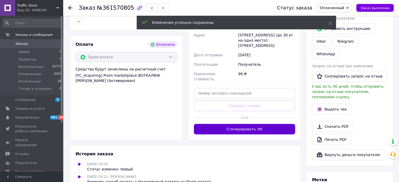
click at [242, 125] on button "Сгенерировать ЭН" at bounding box center [244, 129] width 101 height 10
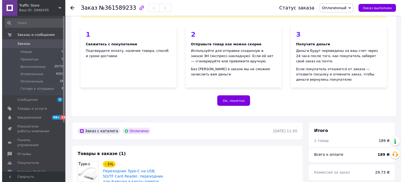
scroll to position [203, 0]
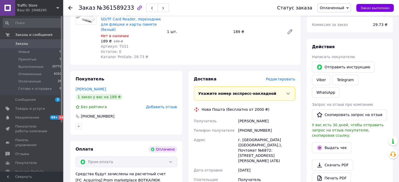
click at [277, 77] on span "Редактировать" at bounding box center [280, 79] width 29 height 4
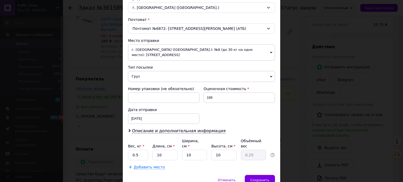
scroll to position [157, 0]
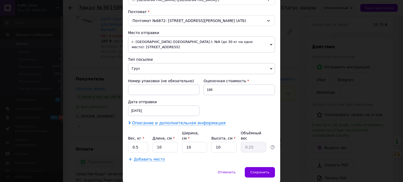
click at [180, 122] on span "Описание и дополнительная информация" at bounding box center [179, 123] width 94 height 5
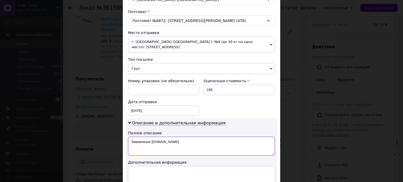
click at [187, 152] on textarea "Замовлення [DOMAIN_NAME]" at bounding box center [201, 146] width 147 height 19
type textarea "З"
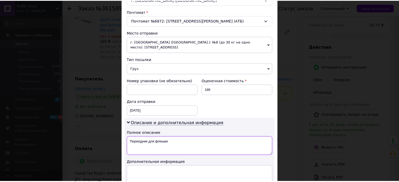
scroll to position [228, 0]
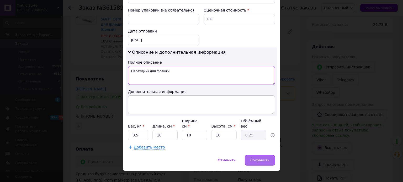
type textarea "Перехідник для флешки"
click at [250, 155] on div "Сохранить" at bounding box center [260, 160] width 30 height 10
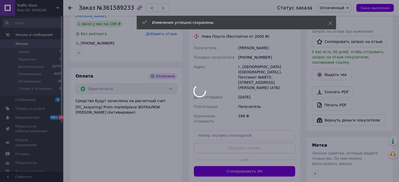
scroll to position [334, 0]
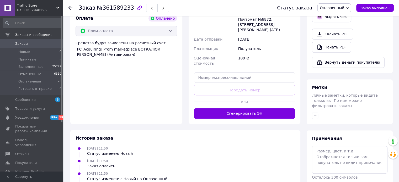
click at [243, 108] on button "Сгенерировать ЭН" at bounding box center [244, 113] width 101 height 10
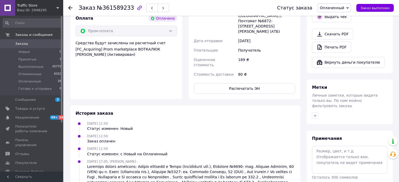
scroll to position [229, 0]
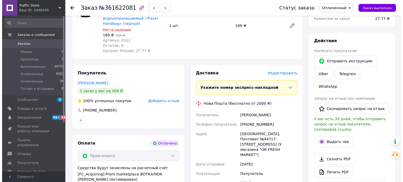
scroll to position [210, 0]
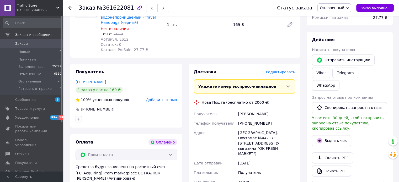
click at [287, 73] on span "Редактировать" at bounding box center [280, 72] width 29 height 4
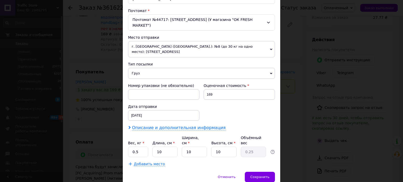
scroll to position [170, 0]
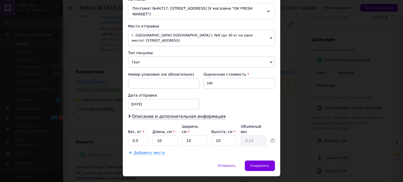
click at [184, 104] on div "Дата отправки [DATE] < 2025 > < Сентябрь > Пн Вт Ср Чт Пт Сб Вс 1 2 3 4 5 6 7 8…" at bounding box center [164, 101] width 76 height 21
click at [184, 114] on span "Описание и дополнительная информация" at bounding box center [179, 116] width 94 height 5
click at [186, 124] on div "Вес, кг * 0.5 Длина, см * 10 Ширина, см * 10 Высота, см * 10 Объёмный вес 0.25" at bounding box center [201, 135] width 147 height 22
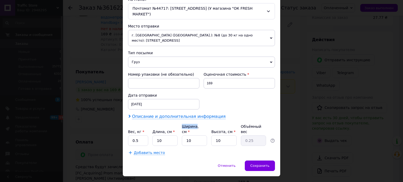
click at [192, 114] on span "Описание и дополнительная информация" at bounding box center [179, 116] width 94 height 5
click at [193, 136] on input "10" at bounding box center [194, 141] width 25 height 10
click at [197, 114] on span "Описание и дополнительная информация" at bounding box center [179, 116] width 94 height 5
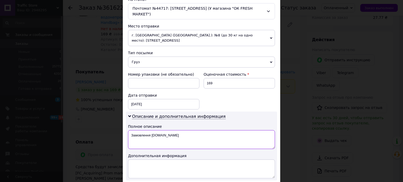
click at [195, 132] on textarea "Замовлення [DOMAIN_NAME]" at bounding box center [201, 139] width 147 height 19
type textarea "З"
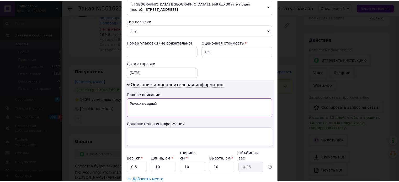
scroll to position [228, 0]
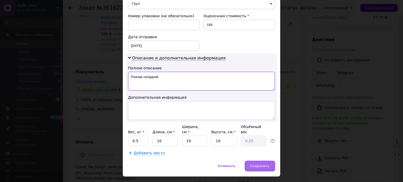
type textarea "Рюкзак складний"
click at [257, 164] on span "Сохранить" at bounding box center [259, 166] width 19 height 4
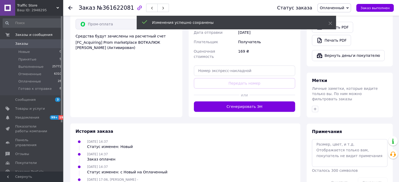
scroll to position [341, 0]
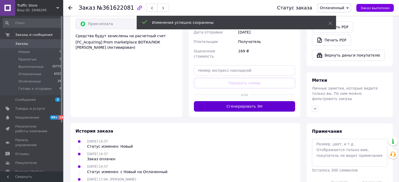
click at [249, 101] on button "Сгенерировать ЭН" at bounding box center [244, 106] width 101 height 10
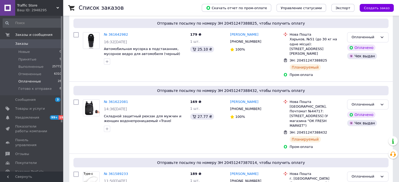
scroll to position [79, 0]
click at [42, 90] on span "Готово к отправке" at bounding box center [34, 89] width 33 height 5
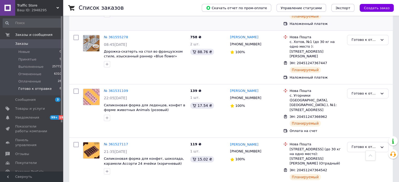
scroll to position [288, 0]
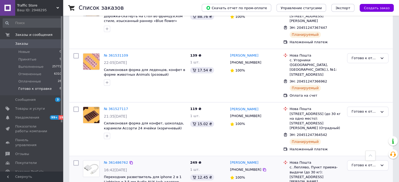
click at [74, 160] on input "checkbox" at bounding box center [75, 162] width 5 height 5
checkbox input "true"
click at [74, 107] on input "checkbox" at bounding box center [75, 109] width 5 height 5
checkbox input "true"
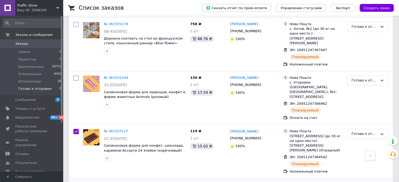
scroll to position [236, 0]
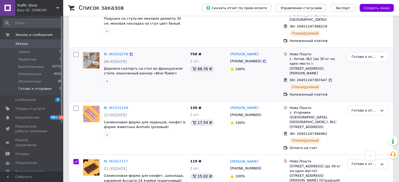
click at [78, 52] on input "checkbox" at bounding box center [75, 54] width 5 height 5
checkbox input "true"
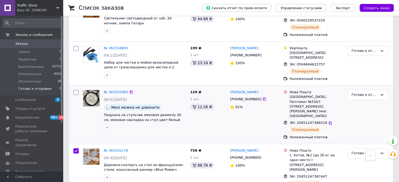
scroll to position [131, 0]
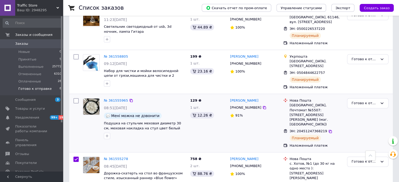
click at [73, 101] on input "checkbox" at bounding box center [75, 100] width 5 height 5
checkbox input "true"
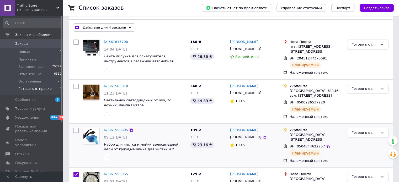
scroll to position [26, 0]
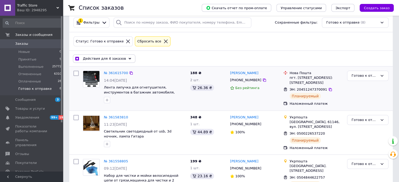
click at [74, 75] on input "checkbox" at bounding box center [75, 73] width 5 height 5
checkbox input "true"
click at [107, 58] on span "Действия для 5 заказов" at bounding box center [104, 58] width 43 height 5
click at [121, 60] on div "Действия для 5 заказов" at bounding box center [104, 59] width 62 height 8
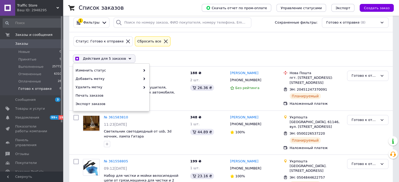
click at [186, 50] on div "Статус: Готово к отправке Сбросить все" at bounding box center [230, 41] width 323 height 19
checkbox input "true"
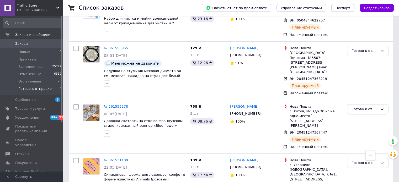
scroll to position [288, 0]
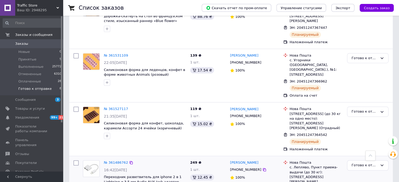
click at [78, 160] on input "checkbox" at bounding box center [75, 162] width 5 height 5
checkbox input "true"
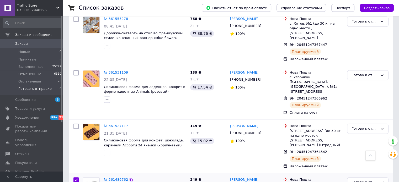
scroll to position [262, 0]
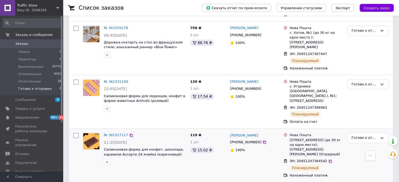
click at [77, 133] on input "checkbox" at bounding box center [75, 135] width 5 height 5
checkbox input "true"
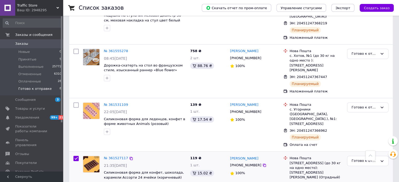
scroll to position [210, 0]
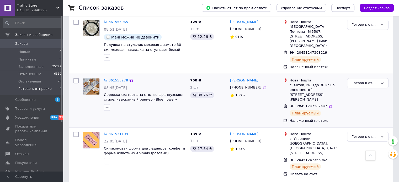
click at [76, 78] on input "checkbox" at bounding box center [75, 80] width 5 height 5
checkbox input "true"
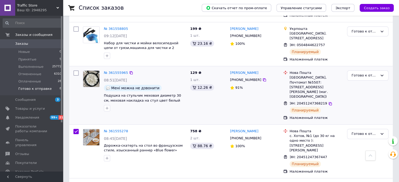
scroll to position [157, 0]
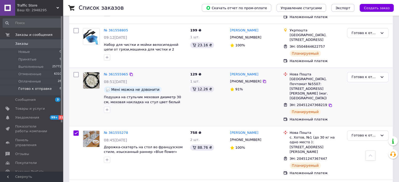
click at [76, 75] on input "checkbox" at bounding box center [75, 74] width 5 height 5
checkbox input "true"
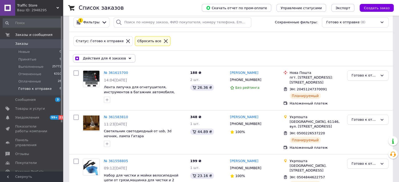
scroll to position [26, 0]
click at [73, 73] on input "checkbox" at bounding box center [75, 73] width 5 height 5
checkbox input "true"
click at [89, 60] on span "Действия для 5 заказов" at bounding box center [104, 58] width 43 height 5
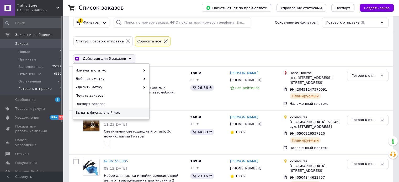
click at [97, 113] on span "Выдать фискальный чек" at bounding box center [111, 112] width 70 height 5
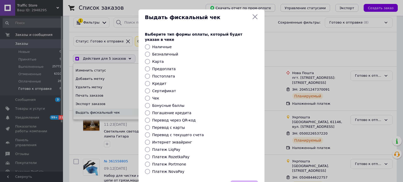
checkbox input "true"
click at [154, 170] on label "Платеж NovaPay" at bounding box center [168, 172] width 32 height 4
click at [150, 169] on input "Платеж NovaPay" at bounding box center [147, 171] width 5 height 5
radio input "true"
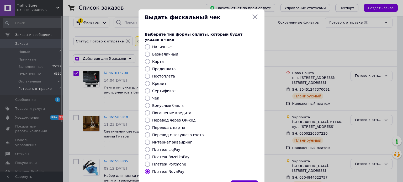
checkbox input "true"
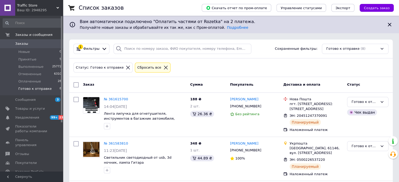
click at [162, 66] on div at bounding box center [165, 67] width 7 height 5
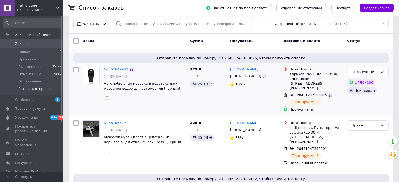
scroll to position [79, 0]
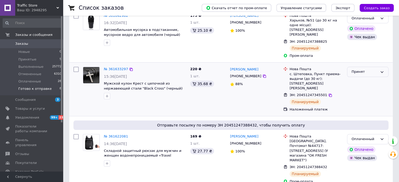
click at [376, 69] on div "Принят" at bounding box center [364, 72] width 26 height 6
click at [367, 107] on li "Готово к отправке" at bounding box center [367, 114] width 41 height 15
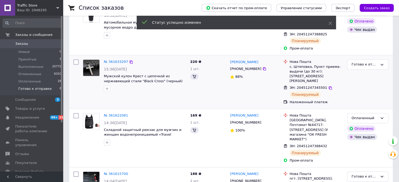
scroll to position [26, 0]
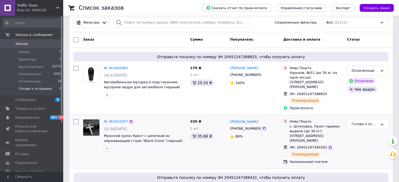
click at [77, 117] on div at bounding box center [75, 141] width 9 height 49
click at [77, 119] on input "checkbox" at bounding box center [75, 121] width 5 height 5
checkbox input "true"
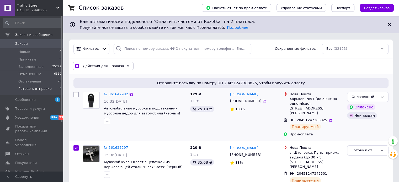
scroll to position [0, 0]
click at [121, 63] on div "Действия для 1 заказа" at bounding box center [103, 66] width 61 height 8
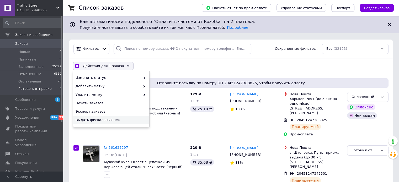
click at [116, 119] on span "Выдать фискальный чек" at bounding box center [111, 120] width 70 height 5
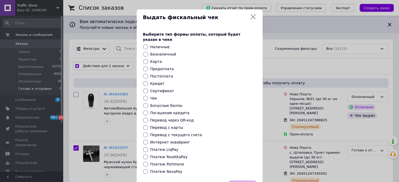
checkbox input "true"
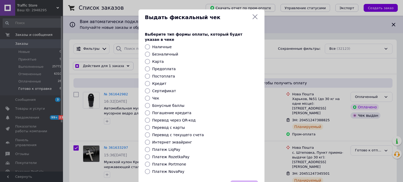
drag, startPoint x: 175, startPoint y: 165, endPoint x: 178, endPoint y: 167, distance: 3.4
click at [175, 170] on label "Платеж NovaPay" at bounding box center [168, 172] width 32 height 4
click at [150, 169] on input "Платеж NovaPay" at bounding box center [147, 171] width 5 height 5
radio input "true"
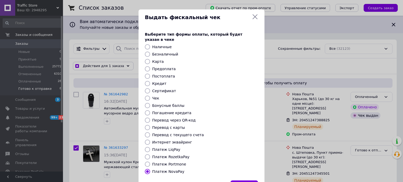
checkbox input "true"
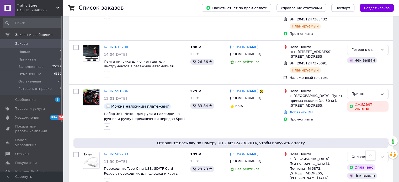
scroll to position [236, 0]
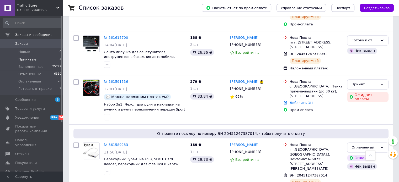
click at [30, 60] on span "Принятые" at bounding box center [27, 59] width 18 height 5
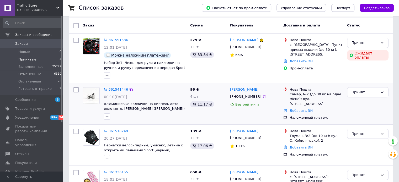
scroll to position [89, 0]
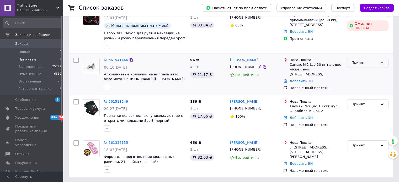
click at [362, 61] on div "Принят" at bounding box center [364, 63] width 26 height 6
click at [366, 102] on li "Готово к отправке" at bounding box center [367, 105] width 41 height 15
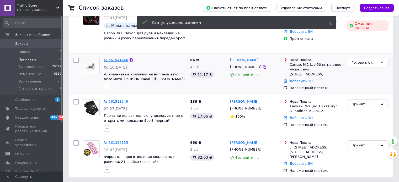
click at [114, 58] on link "№ 361541446" at bounding box center [116, 60] width 24 height 4
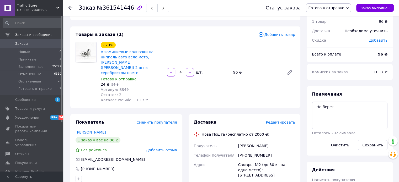
scroll to position [26, 0]
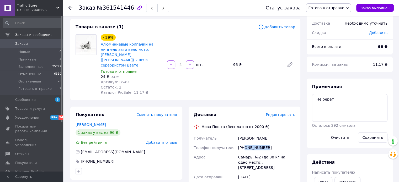
drag, startPoint x: 245, startPoint y: 138, endPoint x: 269, endPoint y: 137, distance: 23.9
click at [269, 143] on div "[PHONE_NUMBER]" at bounding box center [266, 147] width 59 height 9
copy div "0995176979"
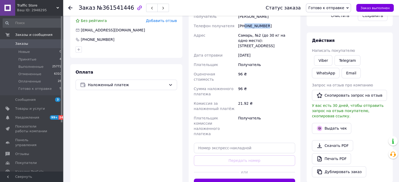
scroll to position [157, 0]
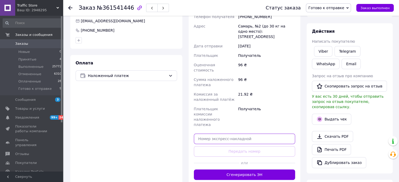
click at [220, 134] on input "text" at bounding box center [244, 139] width 101 height 10
paste input "20451247396205"
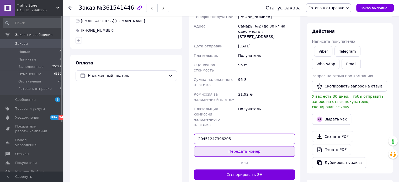
type input "20451247396205"
click at [239, 146] on button "Передать номер" at bounding box center [244, 151] width 101 height 10
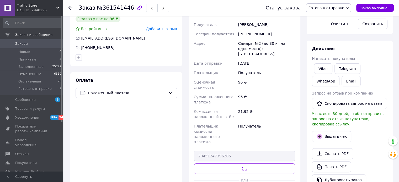
scroll to position [131, 0]
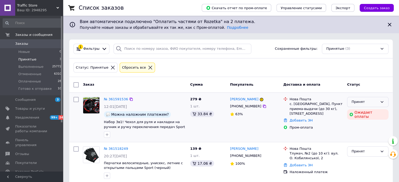
scroll to position [48, 0]
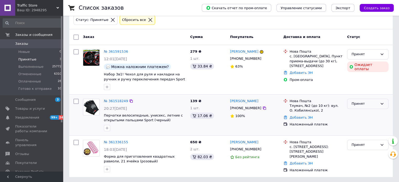
click at [366, 101] on div "Принят" at bounding box center [364, 104] width 26 height 6
click at [370, 145] on li "Готово к отправке" at bounding box center [367, 146] width 41 height 15
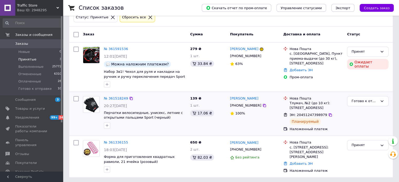
scroll to position [51, 0]
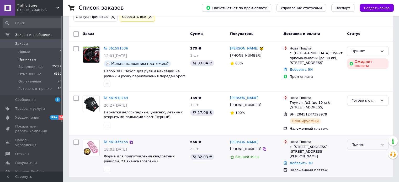
click at [360, 142] on div "Принят" at bounding box center [364, 145] width 26 height 6
click at [355, 168] on li "Отменен" at bounding box center [367, 166] width 41 height 10
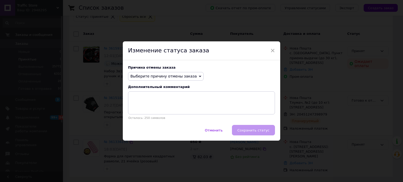
click at [169, 75] on span "Выберите причину отмены заказа" at bounding box center [163, 76] width 66 height 4
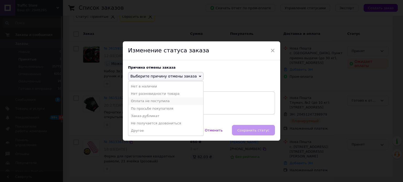
click at [164, 101] on li "Оплата не поступила" at bounding box center [165, 101] width 75 height 7
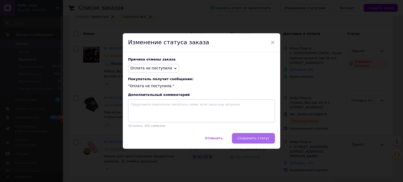
click at [266, 139] on span "Сохранить статус" at bounding box center [253, 138] width 32 height 4
click at [266, 139] on div "Отменить   Сохранить статус" at bounding box center [201, 141] width 157 height 16
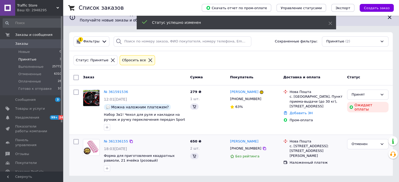
scroll to position [7, 0]
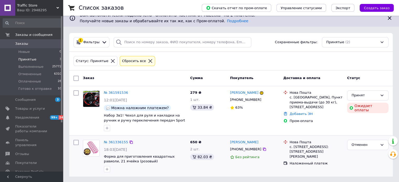
click at [148, 62] on icon at bounding box center [150, 61] width 5 height 5
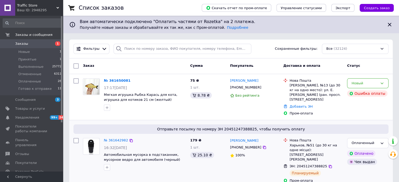
scroll to position [79, 0]
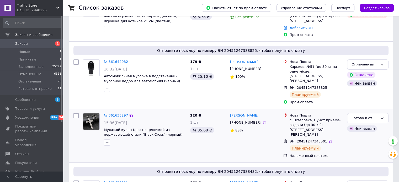
click at [119, 114] on link "№ 361633297" at bounding box center [116, 116] width 24 height 4
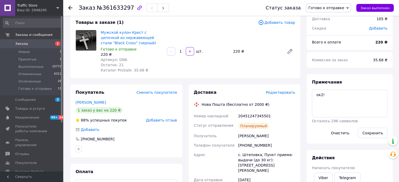
scroll to position [105, 0]
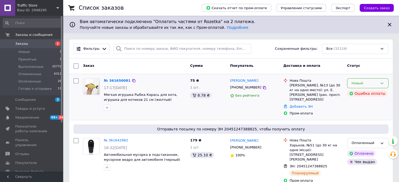
click at [385, 82] on div "Новый" at bounding box center [367, 83] width 41 height 10
click at [371, 92] on li "Принят" at bounding box center [367, 94] width 41 height 10
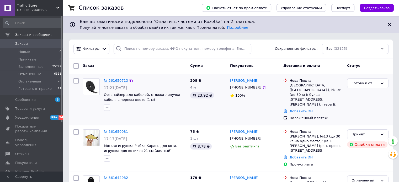
click at [116, 79] on link "№ 361650713" at bounding box center [116, 81] width 24 height 4
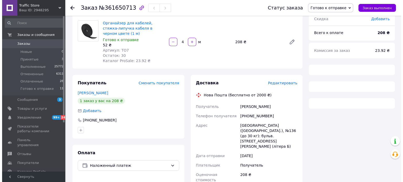
scroll to position [52, 0]
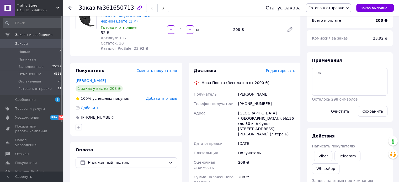
click at [290, 72] on span "Редактировать" at bounding box center [280, 71] width 29 height 4
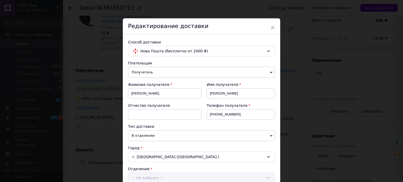
scroll to position [184, 0]
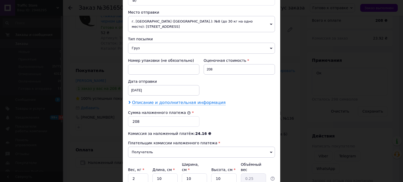
click at [188, 100] on span "Описание и дополнительная информация" at bounding box center [179, 102] width 94 height 5
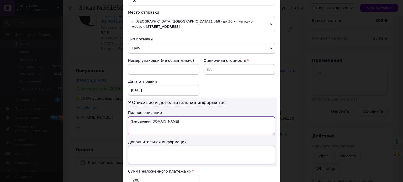
click at [208, 121] on textarea "Замовлення [DOMAIN_NAME]" at bounding box center [201, 125] width 147 height 19
type textarea "З"
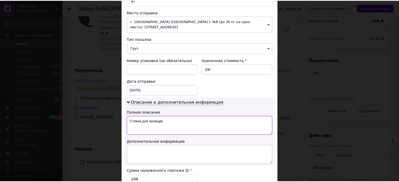
scroll to position [280, 0]
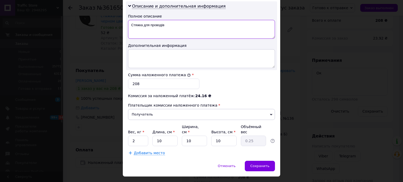
type textarea "Стяжка для проводів"
click at [141, 136] on input "2" at bounding box center [138, 141] width 20 height 10
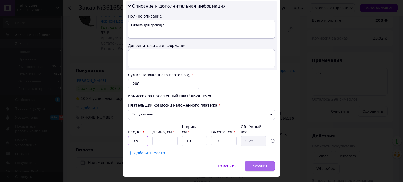
type input "0.5"
click at [263, 161] on div "Сохранить" at bounding box center [260, 166] width 30 height 10
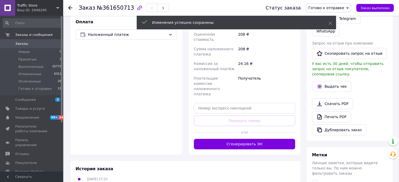
scroll to position [184, 0]
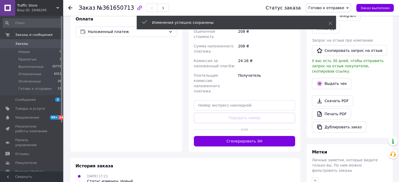
click at [254, 136] on button "Сгенерировать ЭН" at bounding box center [244, 141] width 101 height 10
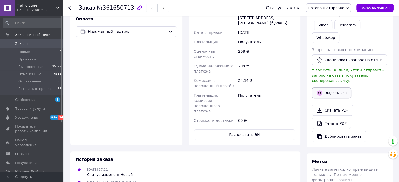
click at [336, 88] on button "Выдать чек" at bounding box center [331, 93] width 39 height 11
click at [336, 74] on body "Traffic Store Ваш ID: 2948295 Сайт Traffic Store Кабинет покупателя Проверить с…" at bounding box center [199, 58] width 399 height 485
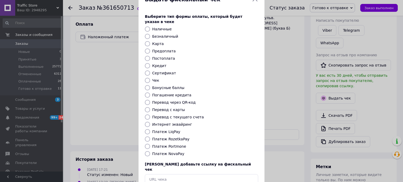
scroll to position [43, 0]
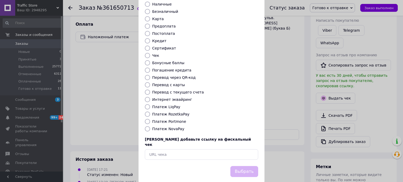
click at [179, 127] on label "Платеж NovaPay" at bounding box center [168, 129] width 32 height 4
click at [150, 126] on input "Платеж NovaPay" at bounding box center [147, 128] width 5 height 5
radio input "true"
click at [245, 166] on button "Выбрать" at bounding box center [244, 171] width 28 height 11
click at [245, 165] on div "Выбрать" at bounding box center [244, 171] width 30 height 13
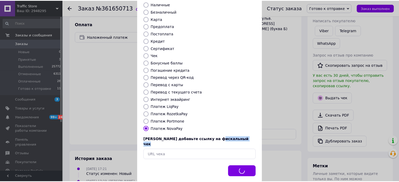
scroll to position [184, 0]
